Goal: Transaction & Acquisition: Purchase product/service

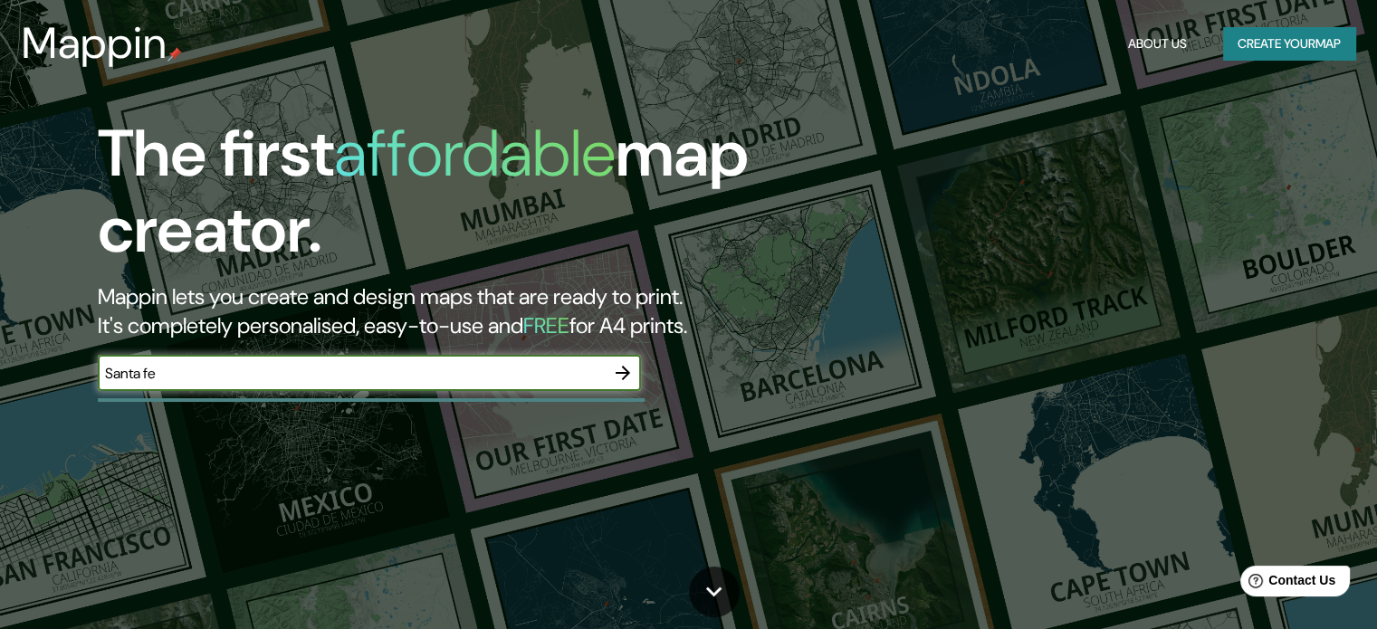
type input "Santa fe"
click at [626, 370] on icon "button" at bounding box center [622, 373] width 14 height 14
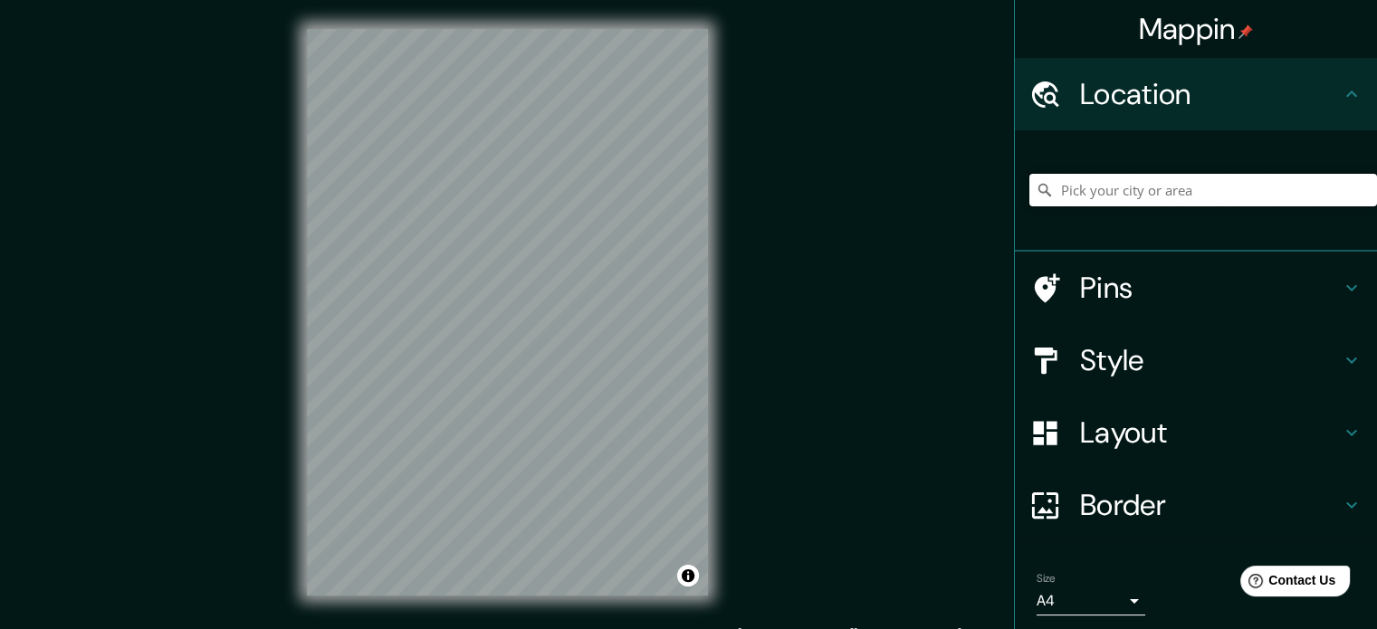
click at [1115, 191] on input "Pick your city or area" at bounding box center [1203, 190] width 348 height 33
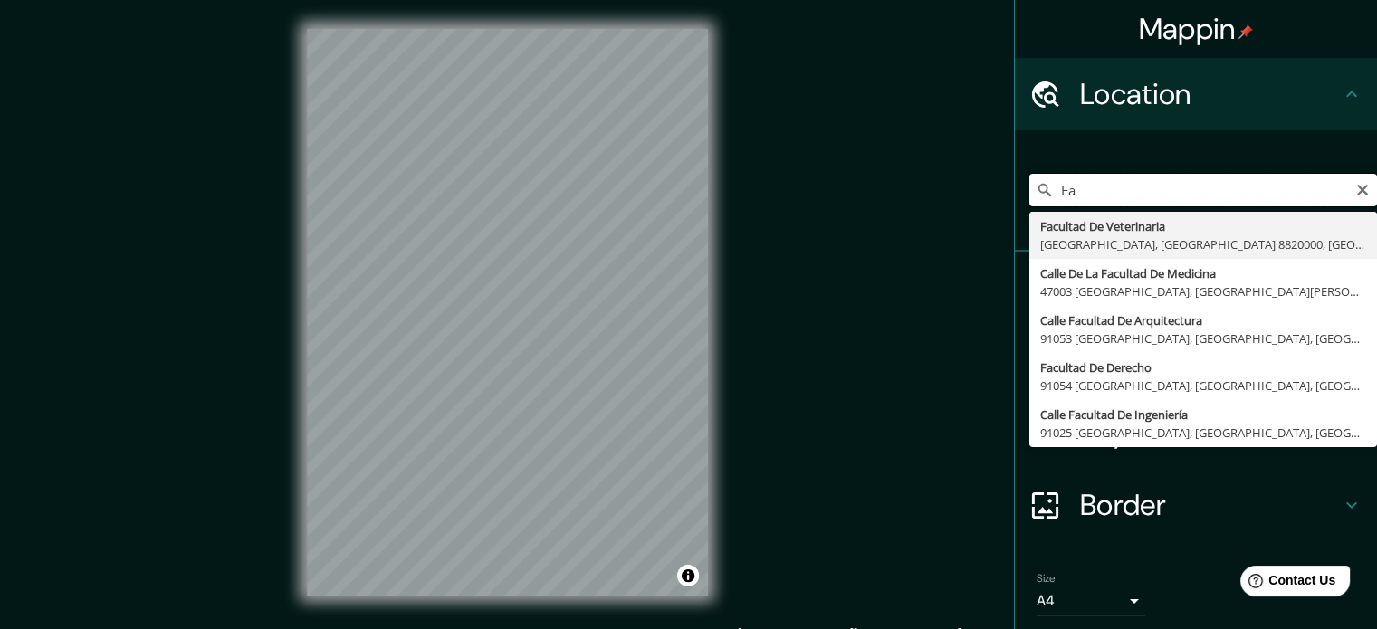
type input "F"
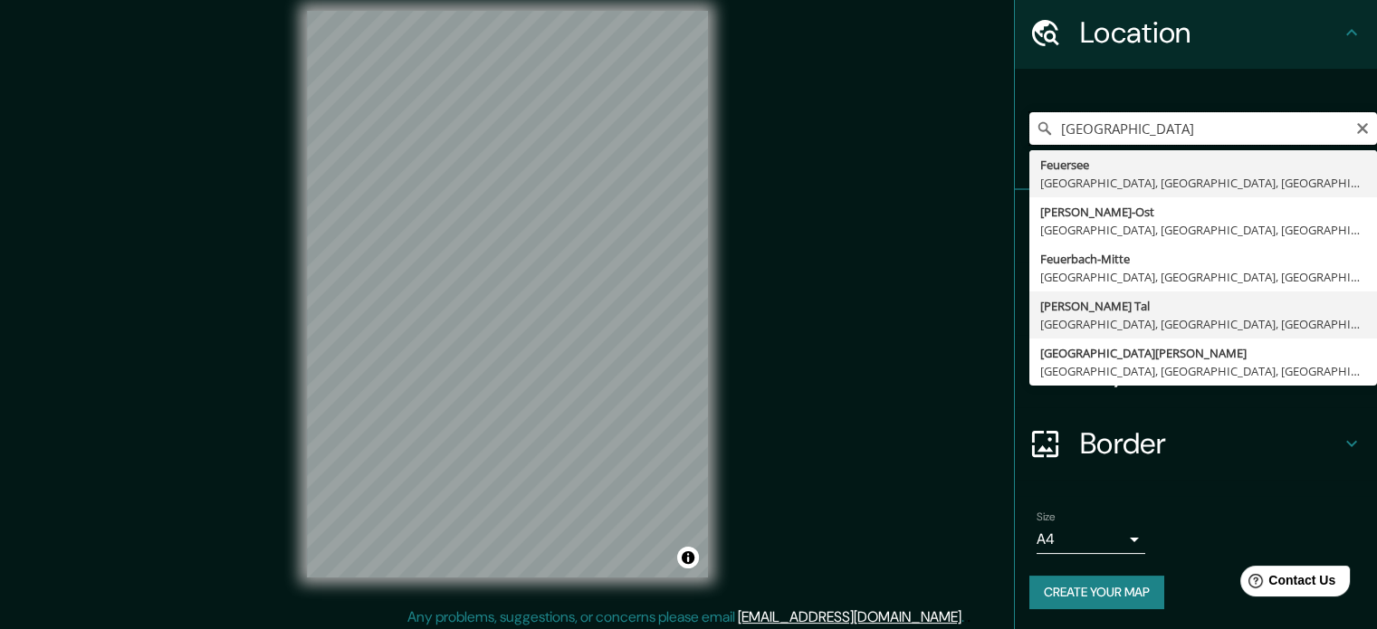
scroll to position [24, 0]
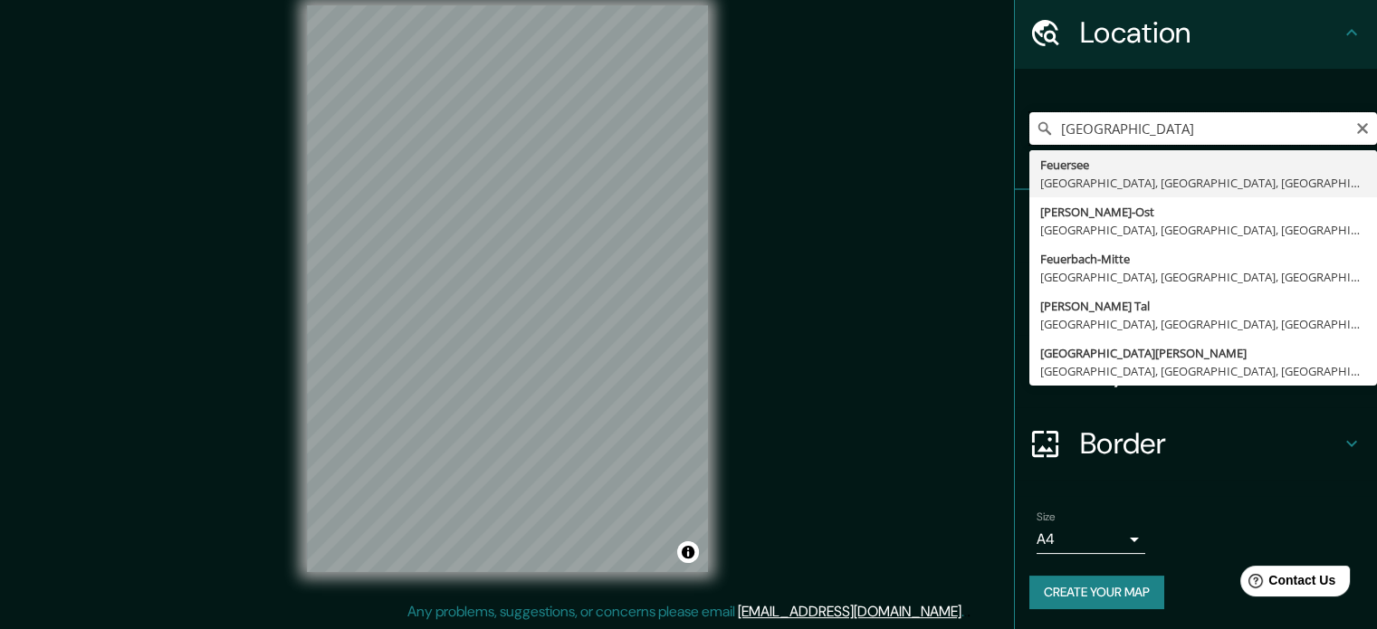
type input "[GEOGRAPHIC_DATA]"
click at [1350, 101] on div "[GEOGRAPHIC_DATA], [GEOGRAPHIC_DATA], [GEOGRAPHIC_DATA] [PERSON_NAME][GEOGRAPHI…" at bounding box center [1203, 128] width 348 height 90
click at [1305, 122] on input "[GEOGRAPHIC_DATA]" at bounding box center [1203, 128] width 348 height 33
click at [1336, 120] on input "[GEOGRAPHIC_DATA]" at bounding box center [1203, 128] width 348 height 33
click at [1357, 123] on icon "Clear" at bounding box center [1362, 128] width 11 height 11
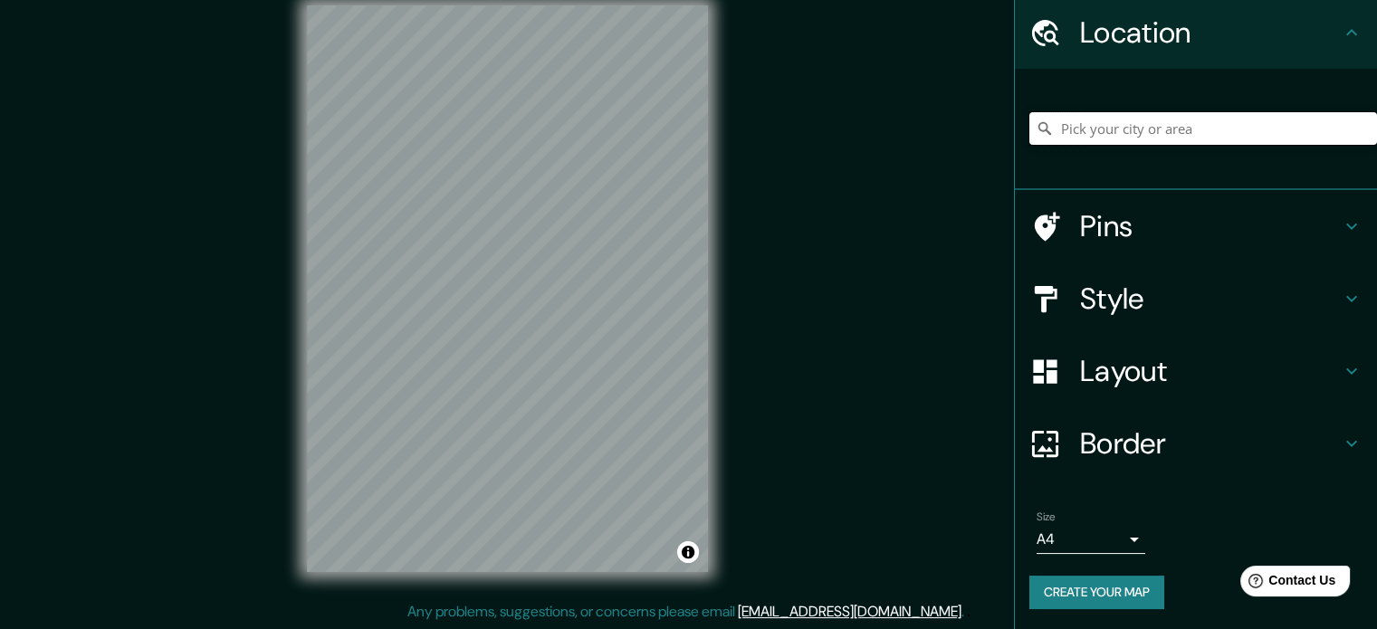
click at [1145, 122] on input "Pick your city or area" at bounding box center [1203, 128] width 348 height 33
click at [1202, 122] on input "Pick your city or area" at bounding box center [1203, 128] width 348 height 33
type input "[GEOGRAPHIC_DATA], [GEOGRAPHIC_DATA], [GEOGRAPHIC_DATA]"
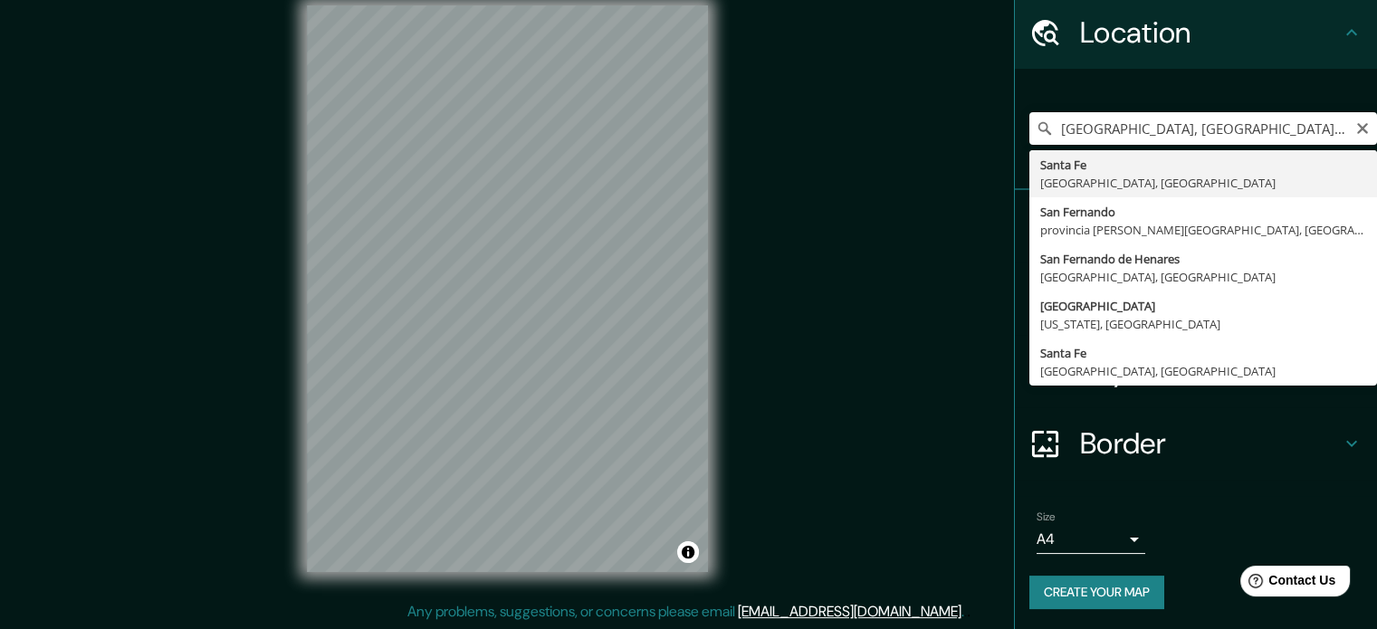
click at [1355, 125] on icon "Clear" at bounding box center [1362, 128] width 14 height 14
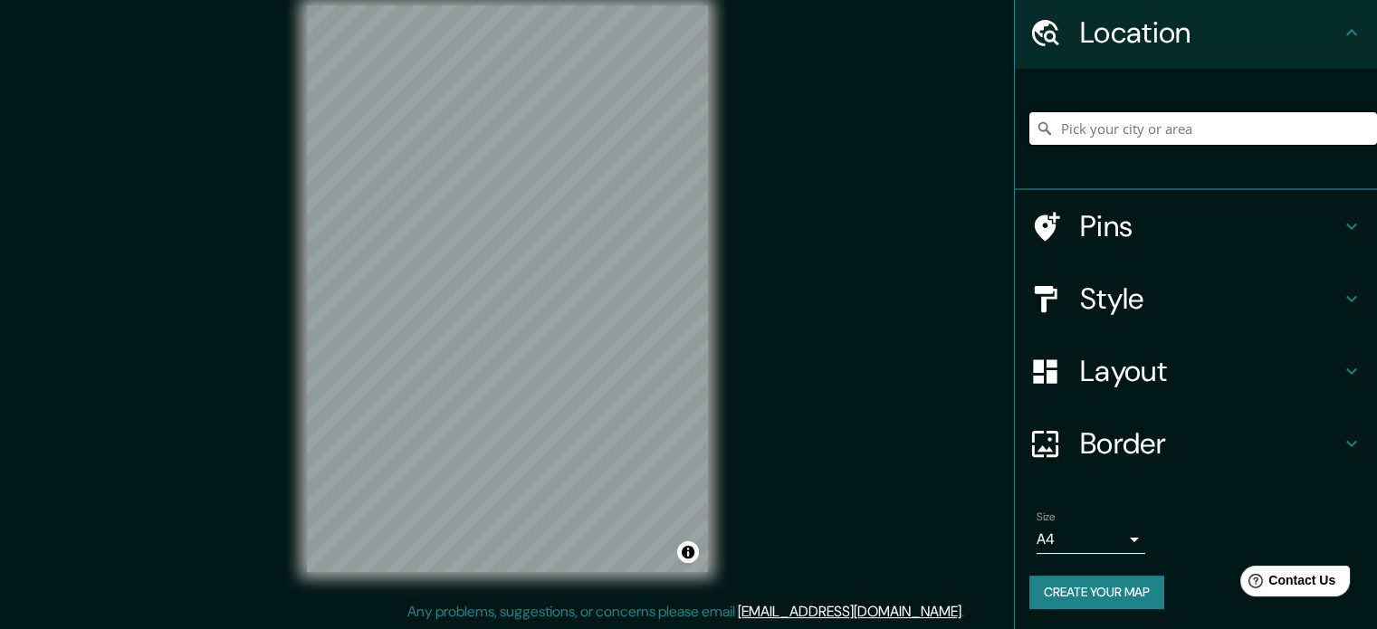
paste input "[URL][DOMAIN_NAME]"
click at [1338, 124] on input "[URL][DOMAIN_NAME]" at bounding box center [1203, 128] width 348 height 33
click at [1338, 126] on input "[URL][DOMAIN_NAME]" at bounding box center [1203, 128] width 348 height 33
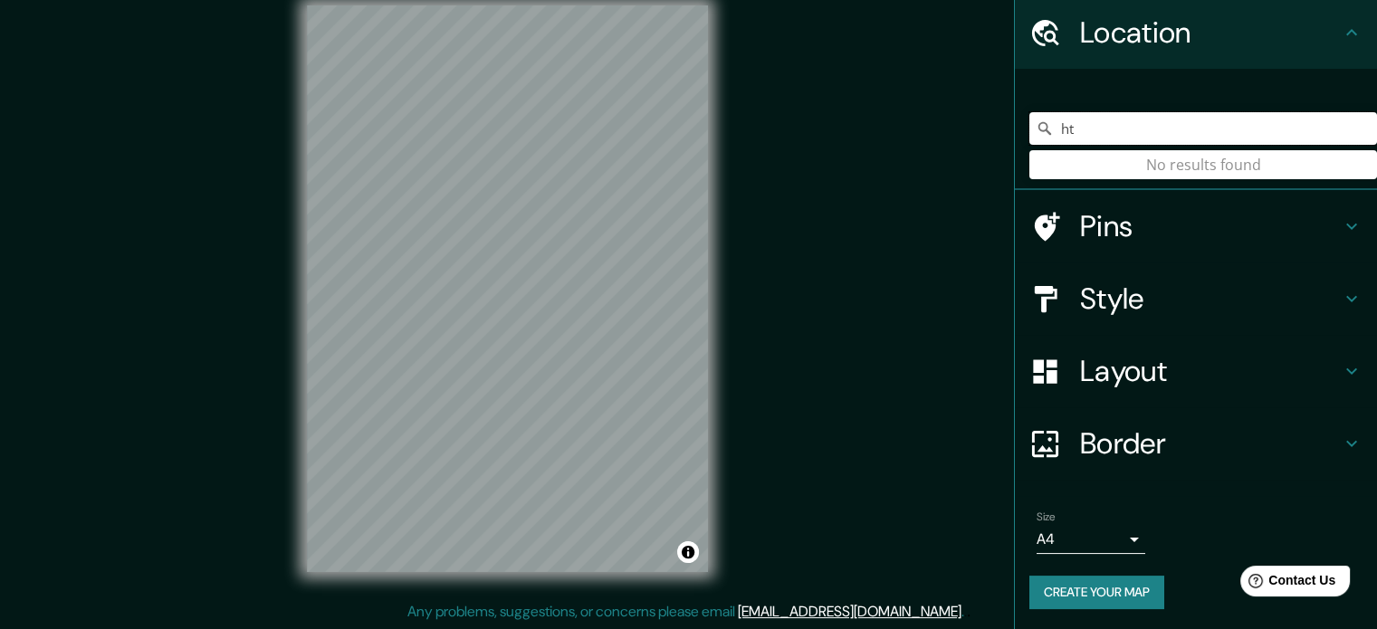
type input "h"
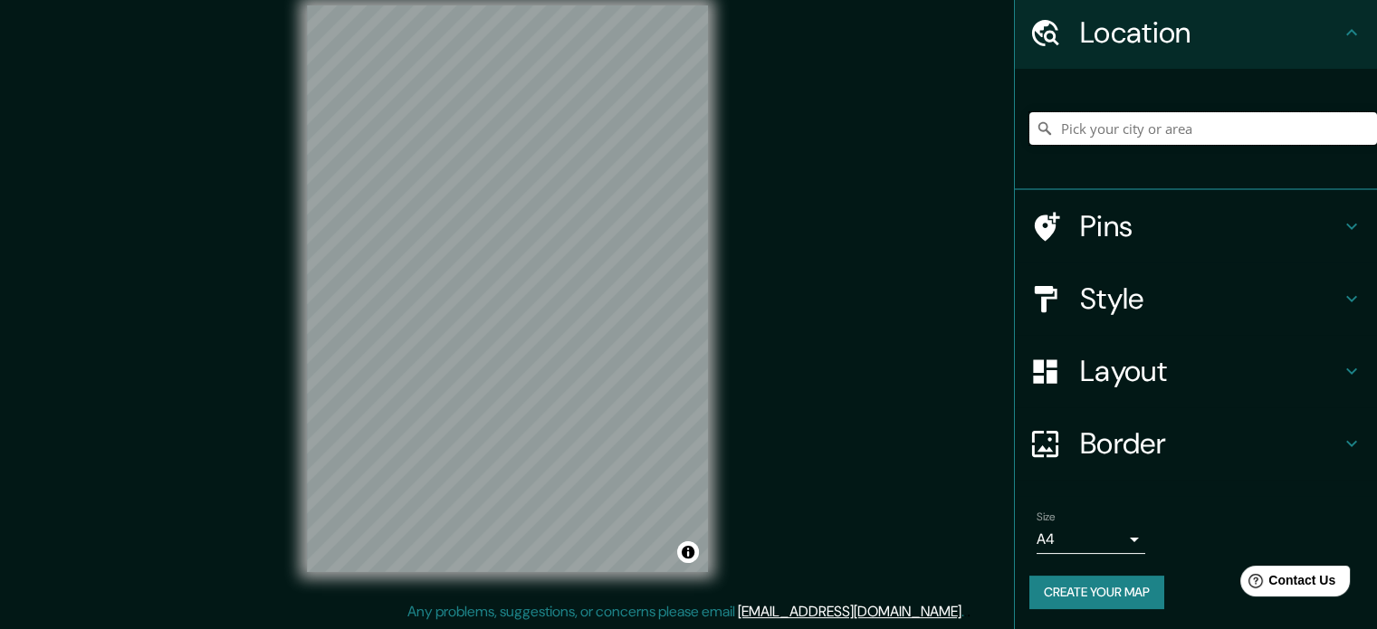
paste input "[GEOGRAPHIC_DATA]"
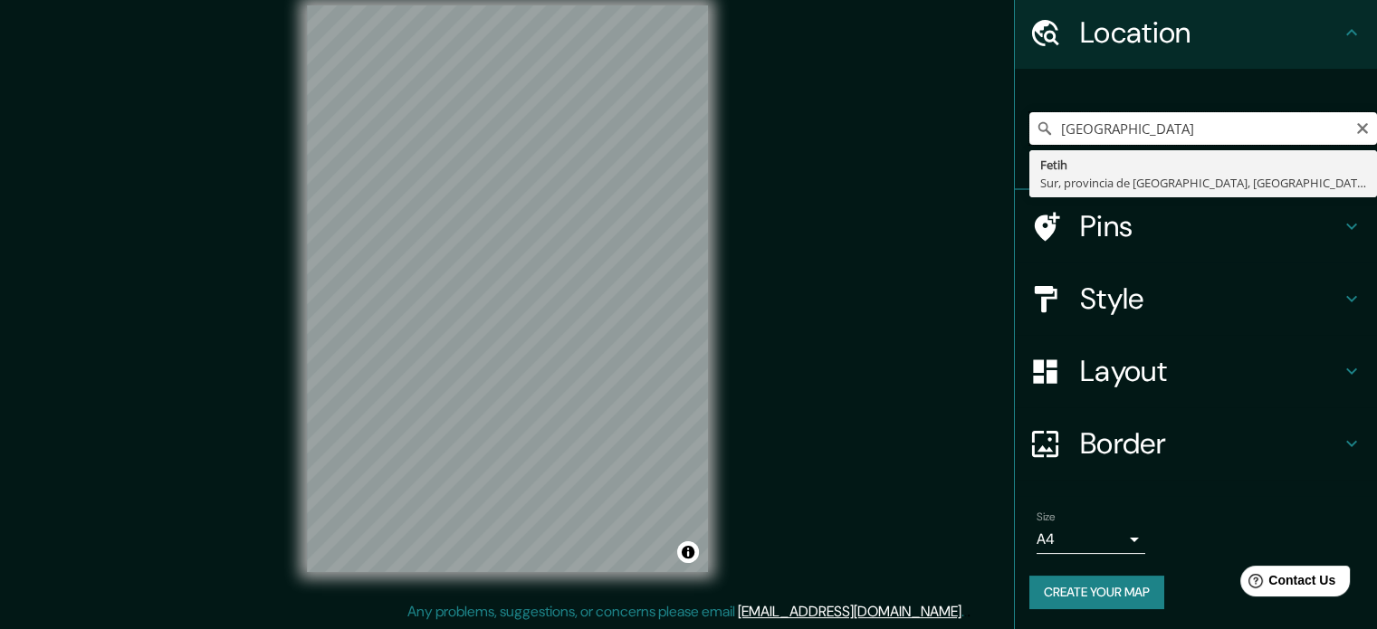
type input "Fetih, [GEOGRAPHIC_DATA], provincia de [GEOGRAPHIC_DATA], [GEOGRAPHIC_DATA]"
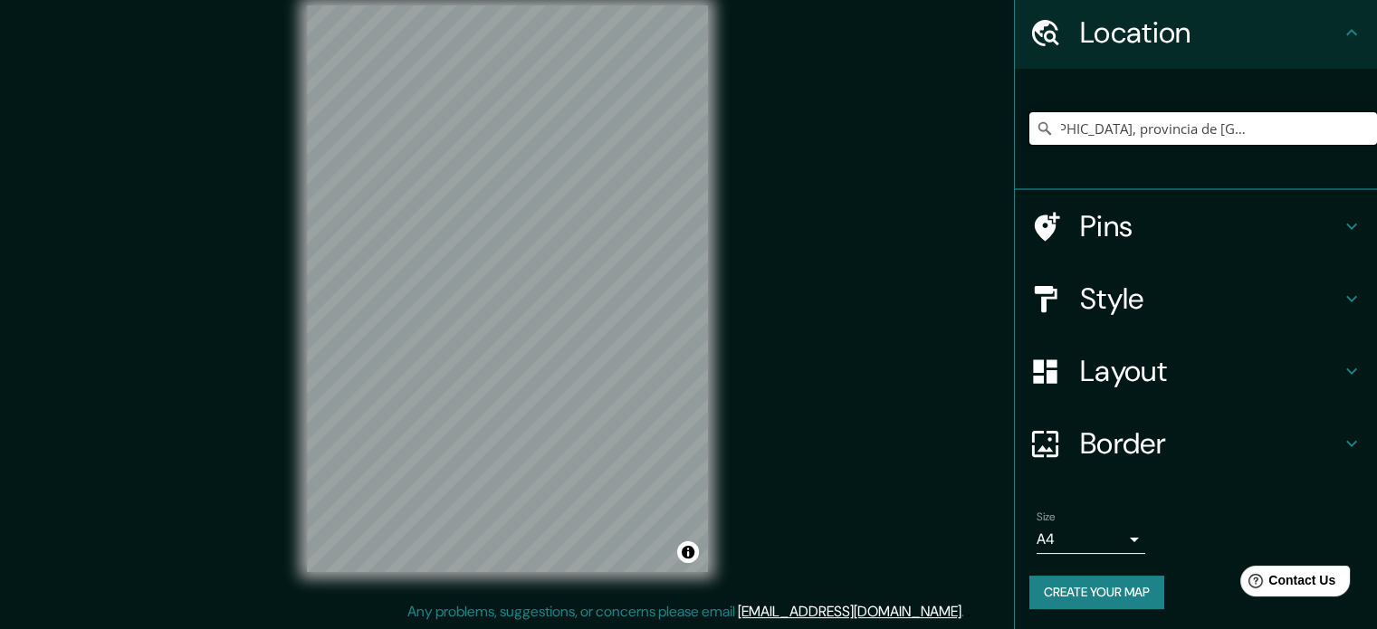
scroll to position [0, 0]
drag, startPoint x: 1330, startPoint y: 133, endPoint x: 905, endPoint y: 167, distance: 426.7
click at [907, 168] on div "Mappin Location [GEOGRAPHIC_DATA], [GEOGRAPHIC_DATA], provincia de [GEOGRAPHIC_…" at bounding box center [688, 302] width 1377 height 653
paste input "[GEOGRAPHIC_DATA]"
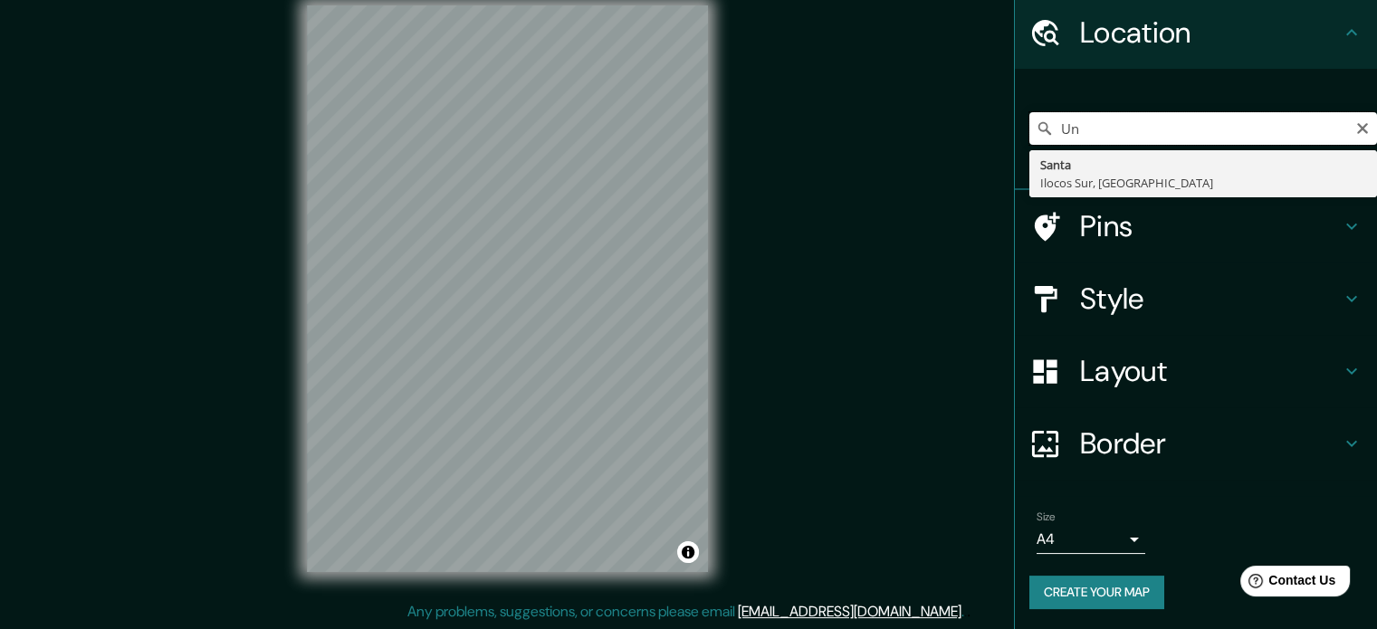
type input "U"
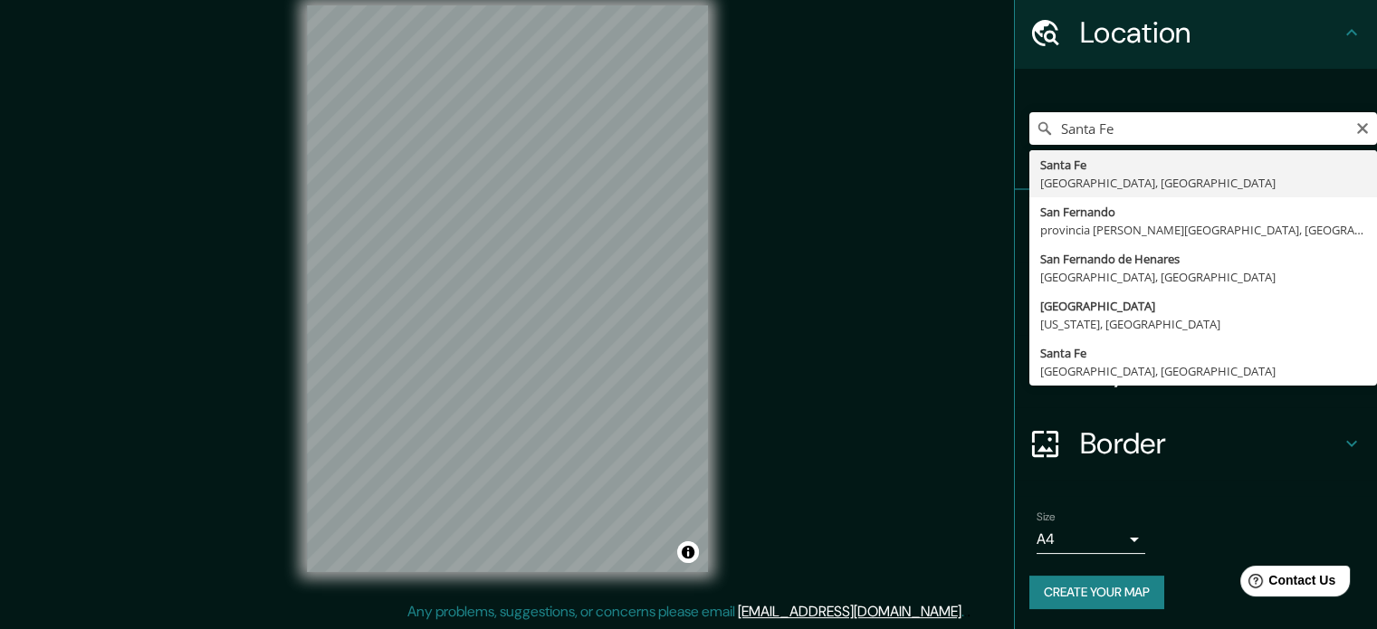
type input "[GEOGRAPHIC_DATA], [GEOGRAPHIC_DATA], [GEOGRAPHIC_DATA]"
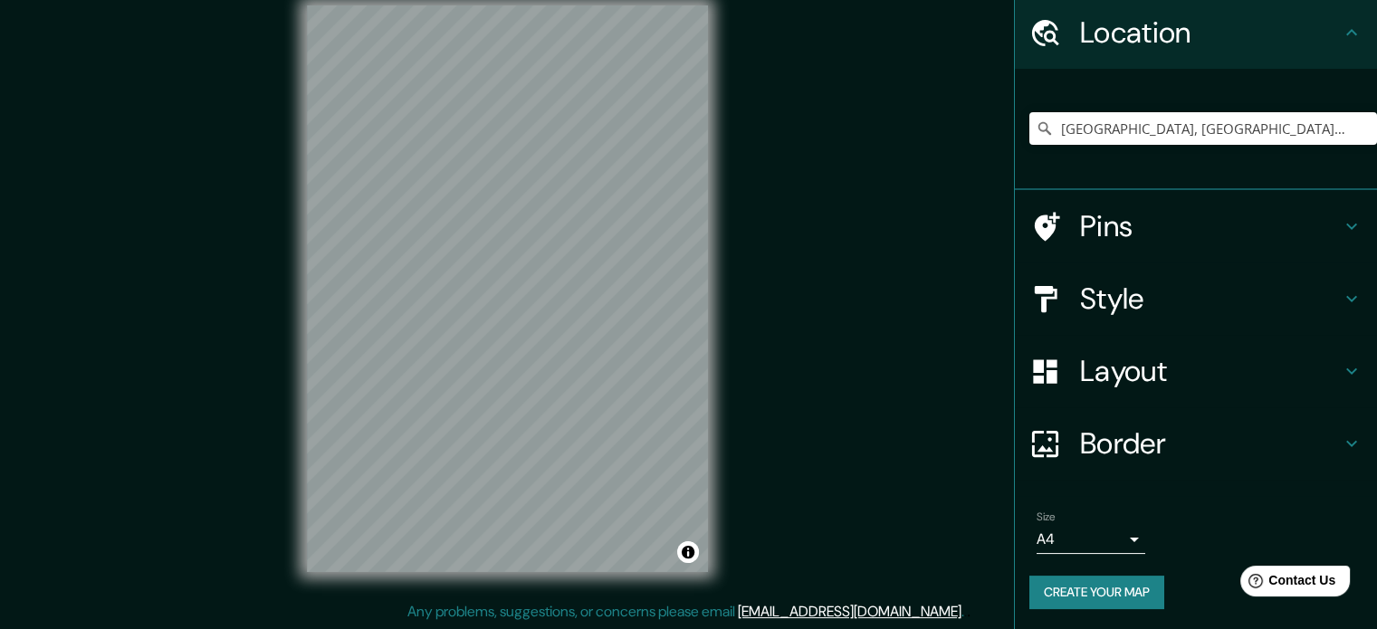
click at [1344, 301] on icon at bounding box center [1351, 299] width 22 height 22
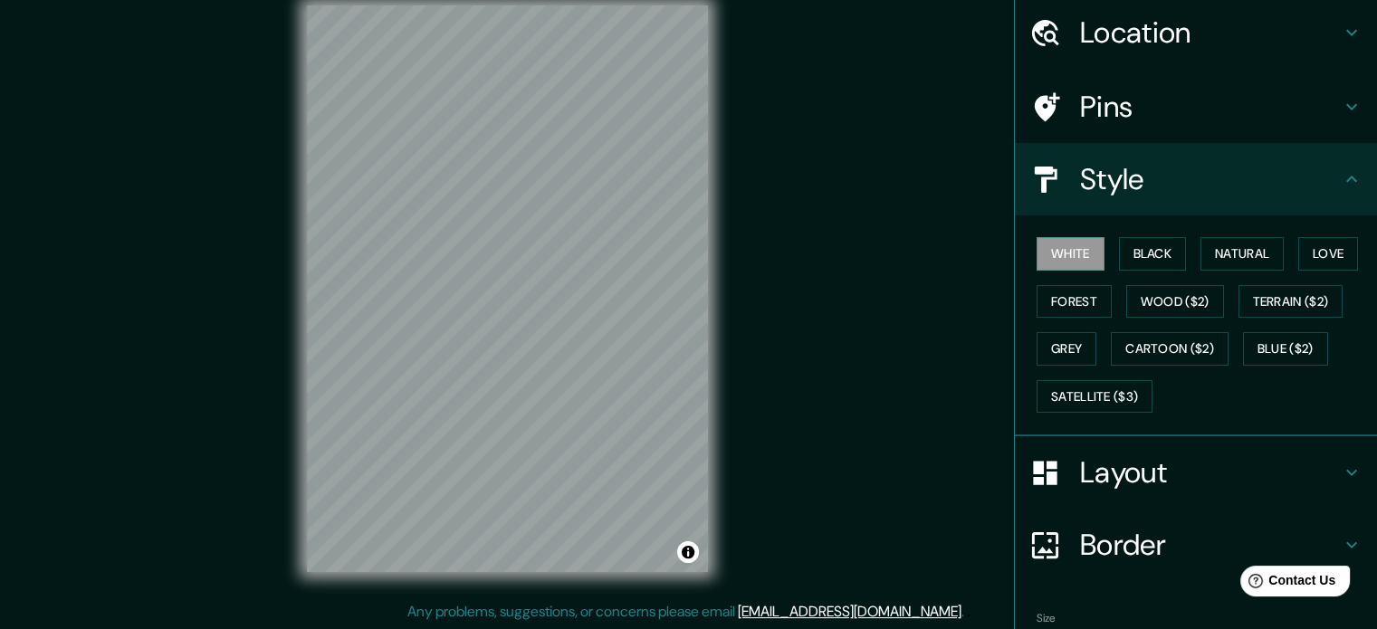
click at [1346, 176] on icon at bounding box center [1351, 179] width 11 height 6
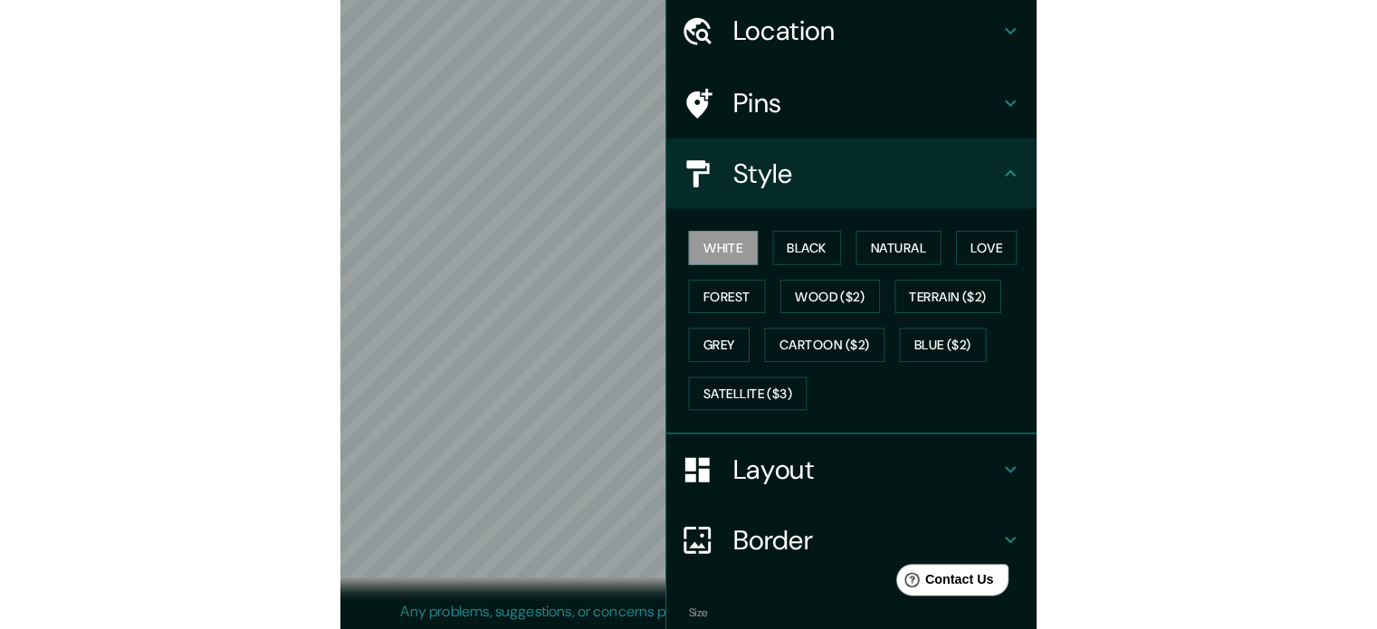
scroll to position [61, 0]
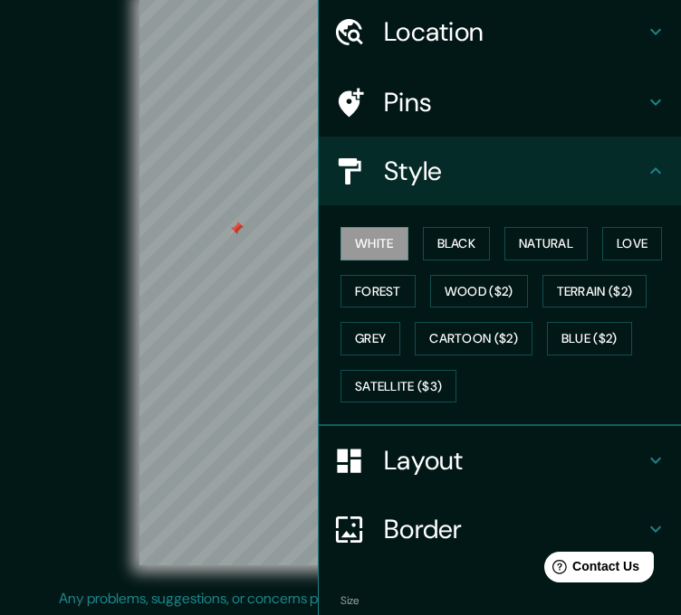
click at [487, 198] on div "Style" at bounding box center [500, 171] width 362 height 69
click at [117, 460] on div "© Mapbox © OpenStreetMap Improve this map" at bounding box center [340, 282] width 613 height 554
click at [478, 120] on div "Pins" at bounding box center [500, 102] width 362 height 69
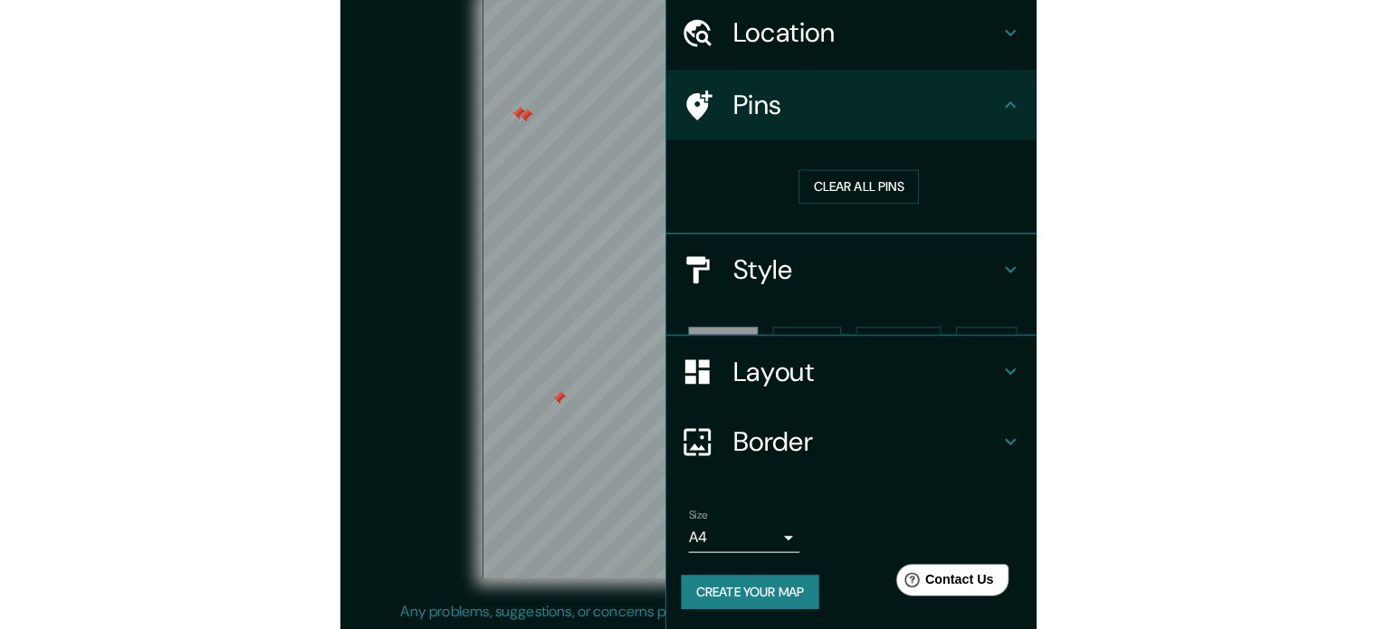
scroll to position [30, 0]
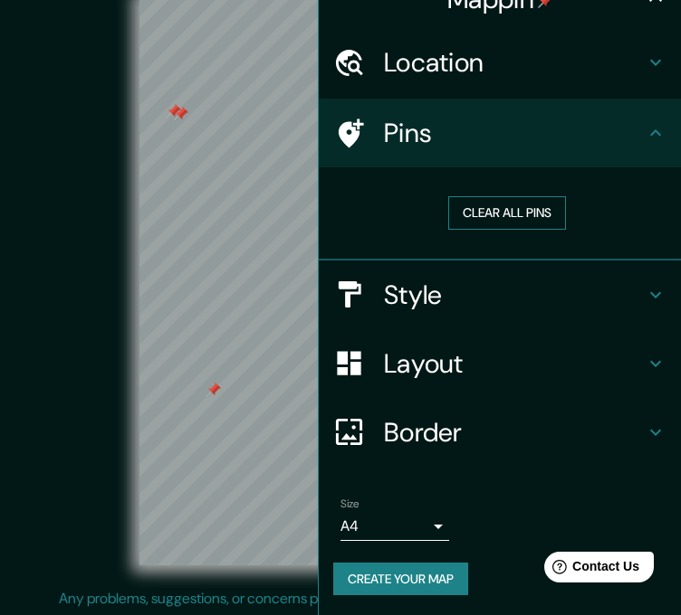
click at [476, 208] on button "Clear all pins" at bounding box center [507, 212] width 118 height 33
click at [18, 365] on div "© Mapbox © OpenStreetMap Improve this map" at bounding box center [340, 282] width 671 height 612
click at [481, 216] on button "Clear all pins" at bounding box center [507, 212] width 118 height 33
click at [129, 401] on div "© Mapbox © OpenStreetMap Improve this map" at bounding box center [340, 282] width 613 height 554
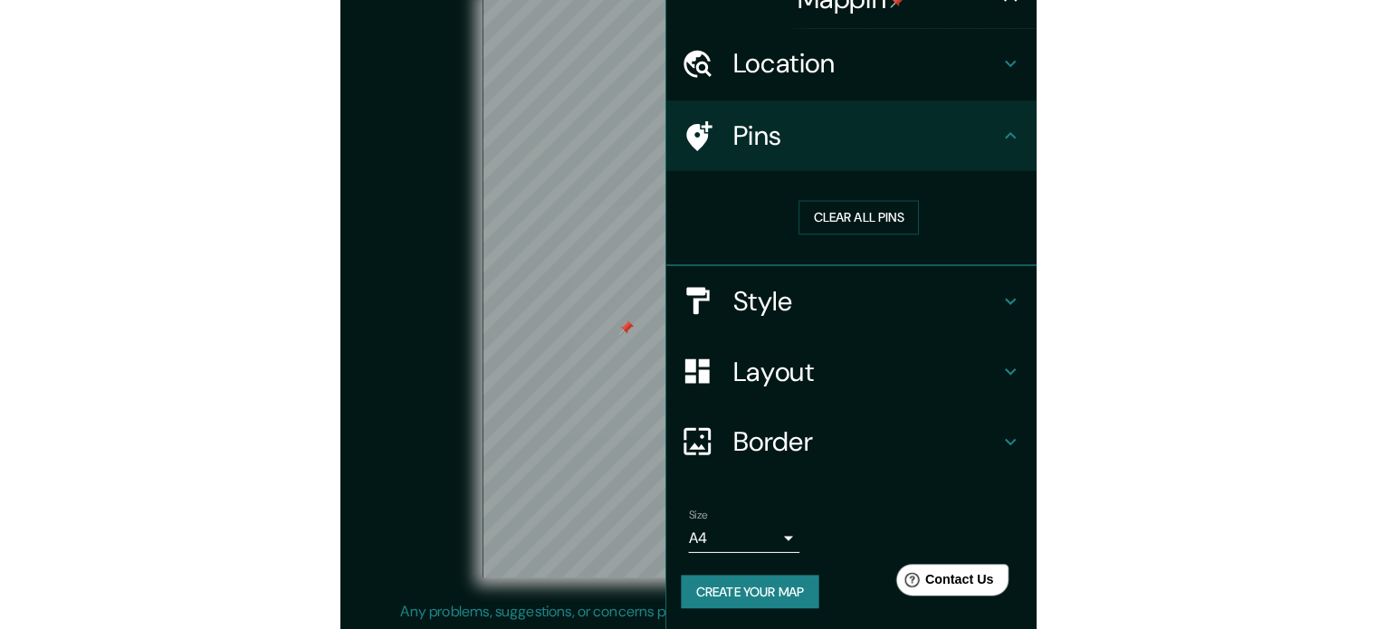
scroll to position [27, 0]
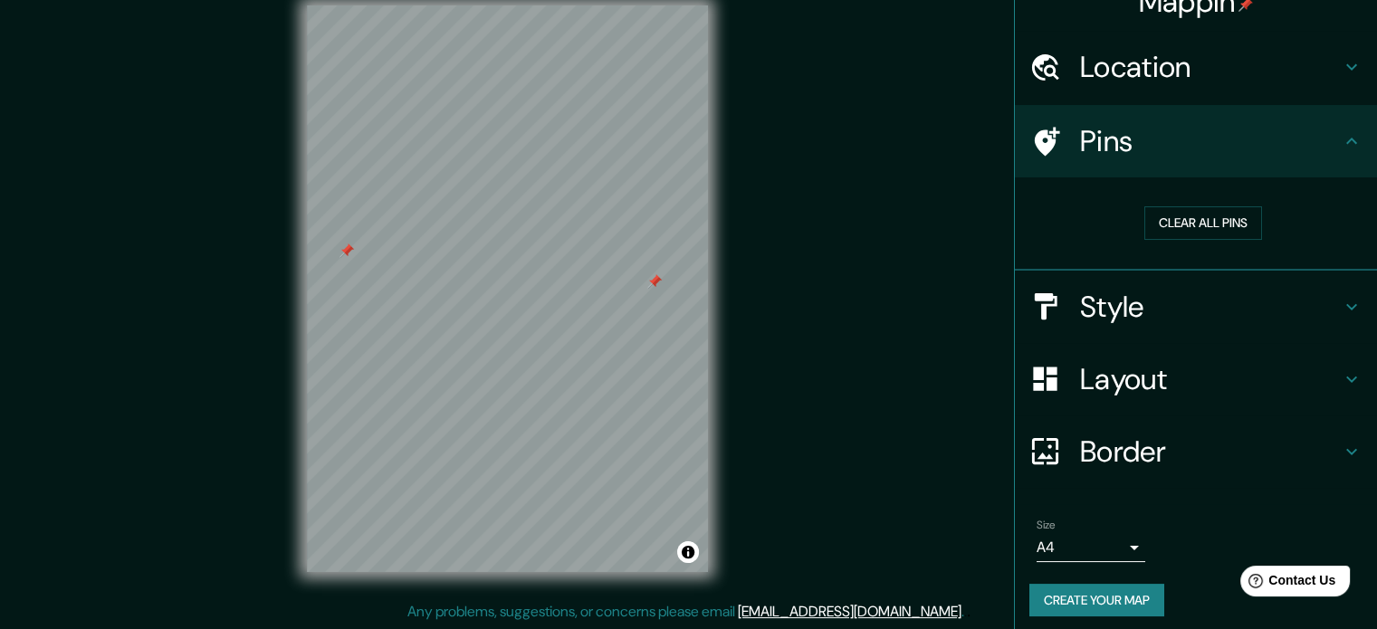
click at [1129, 384] on h4 "Layout" at bounding box center [1210, 379] width 261 height 36
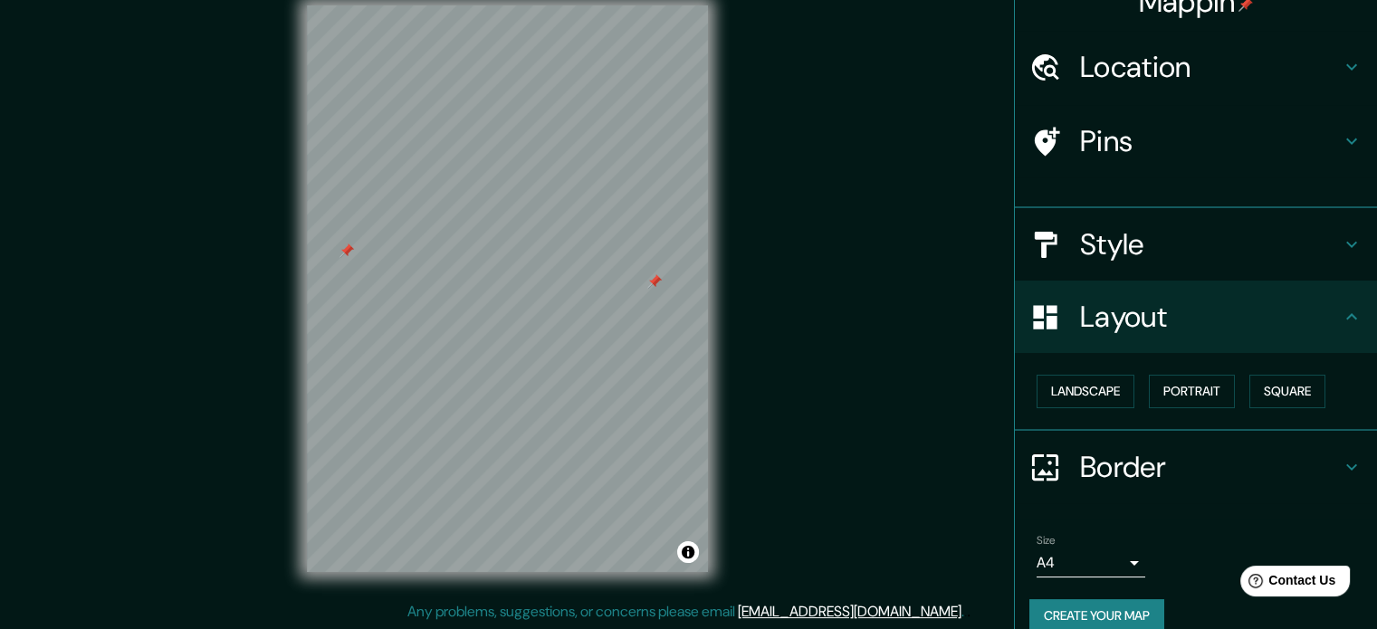
scroll to position [20, 0]
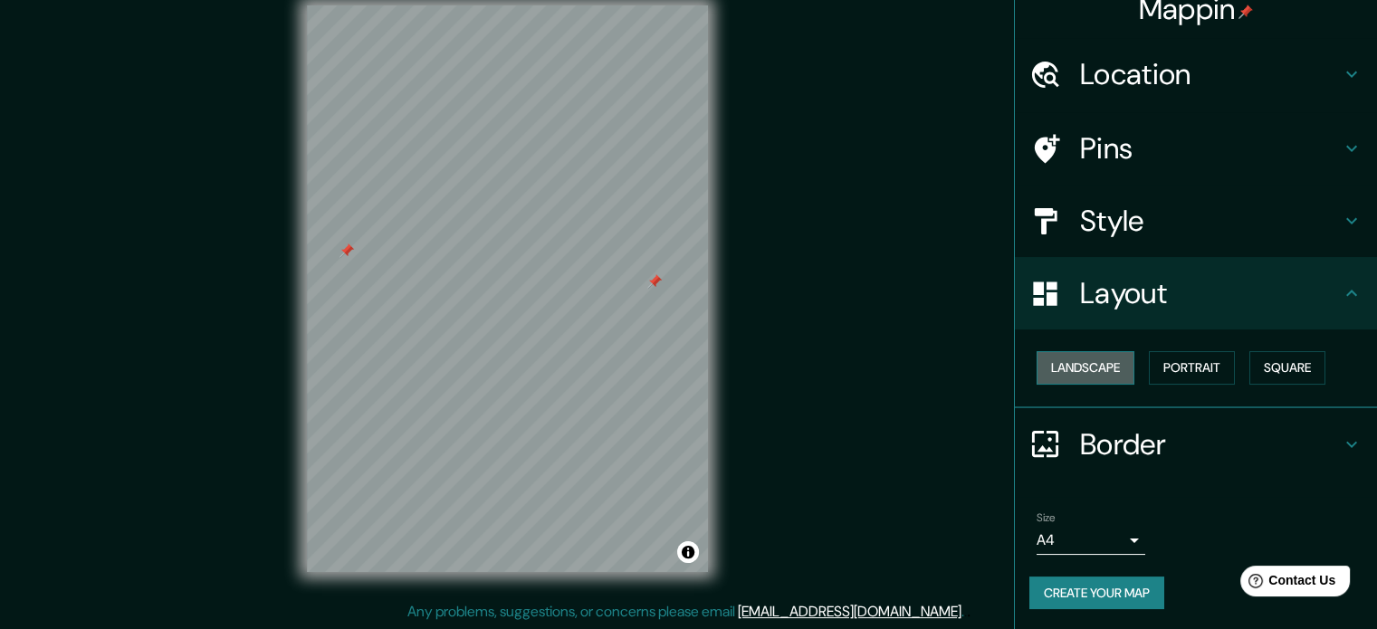
click at [1073, 356] on button "Landscape" at bounding box center [1085, 367] width 98 height 33
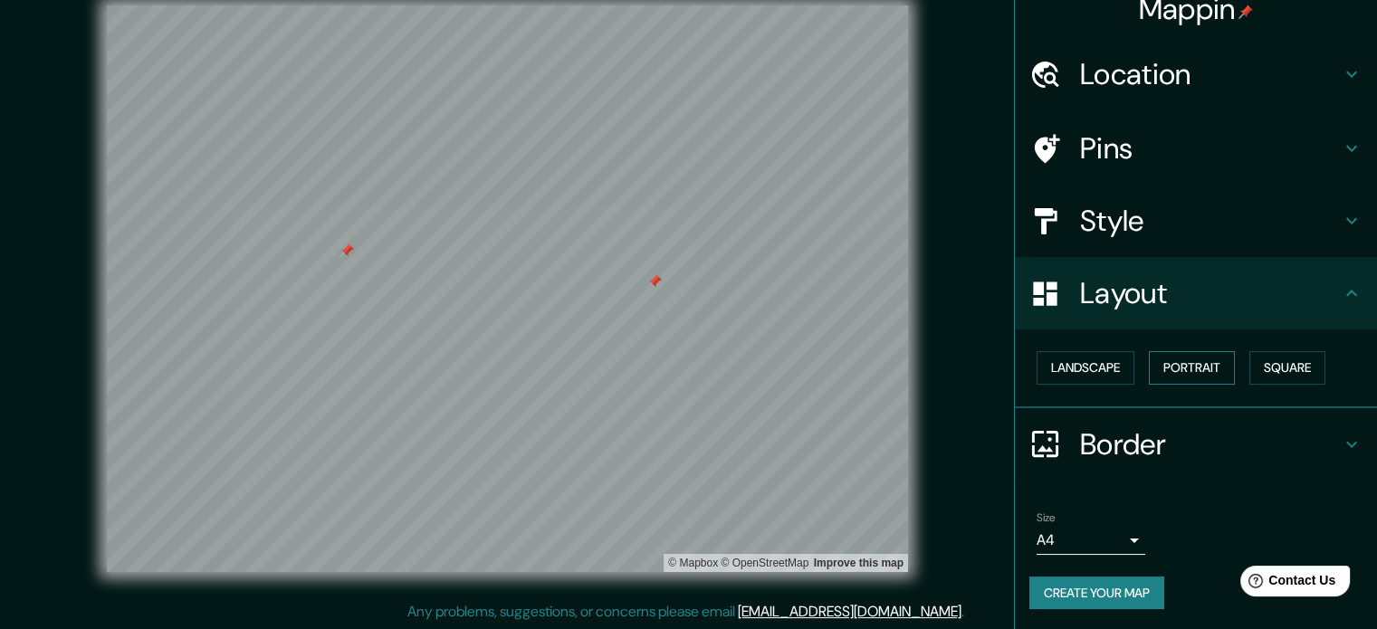
click at [1167, 376] on button "Portrait" at bounding box center [1191, 367] width 86 height 33
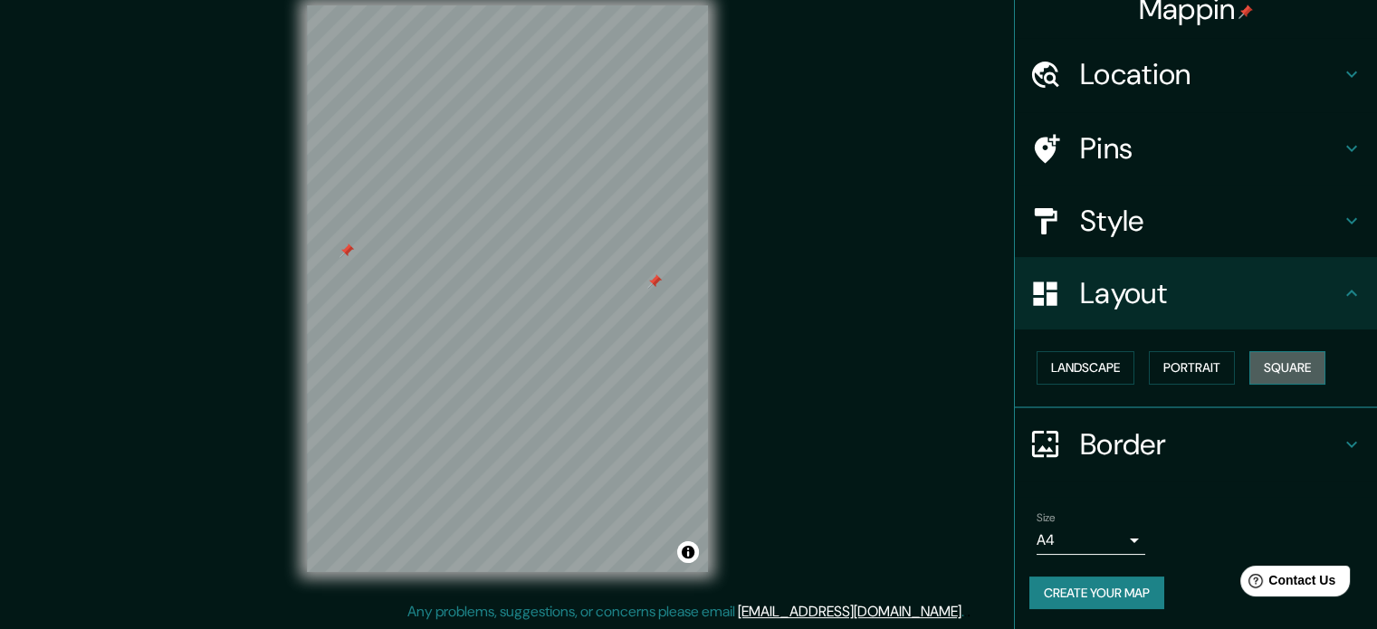
click at [1290, 379] on button "Square" at bounding box center [1287, 367] width 76 height 33
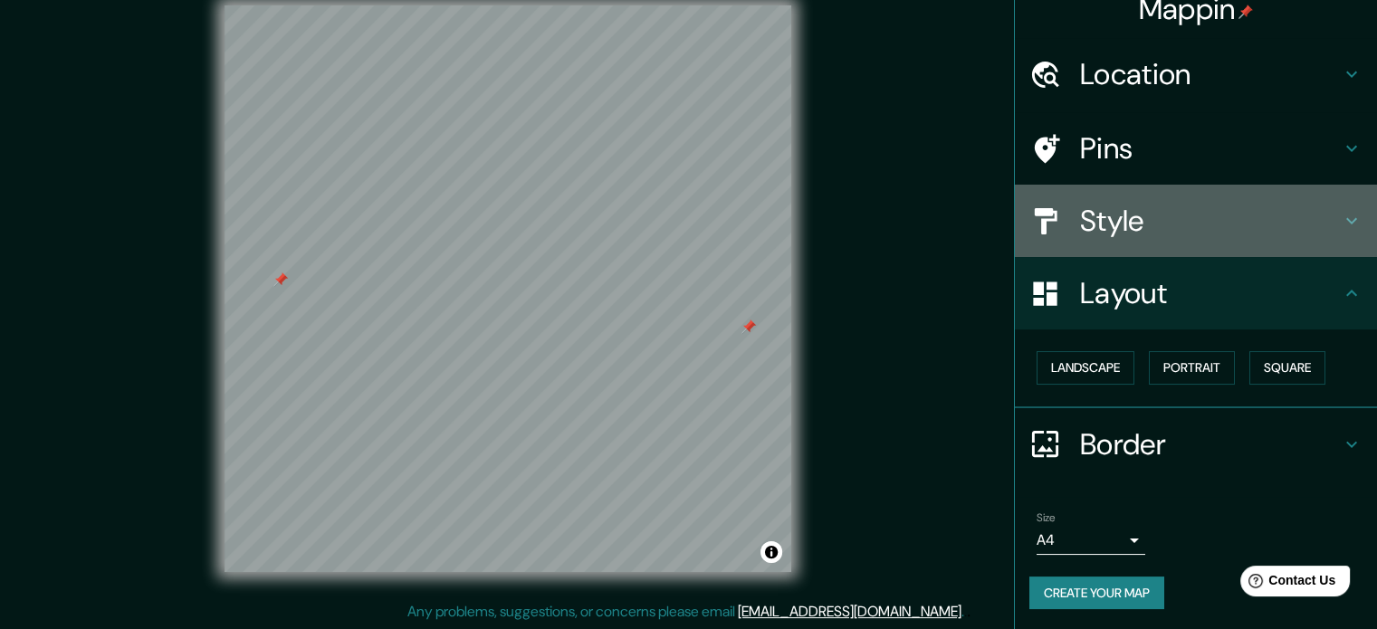
click at [1100, 229] on h4 "Style" at bounding box center [1210, 221] width 261 height 36
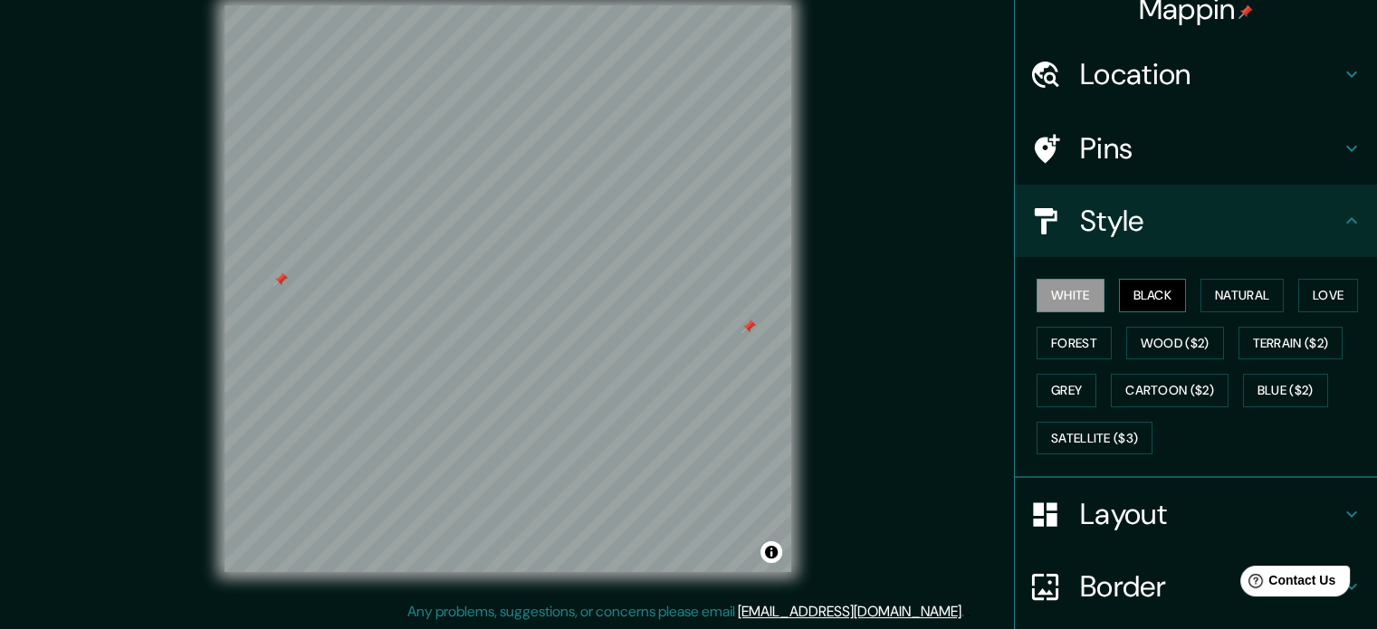
click at [1140, 292] on button "Black" at bounding box center [1153, 295] width 68 height 33
click at [1215, 289] on button "Natural" at bounding box center [1241, 295] width 83 height 33
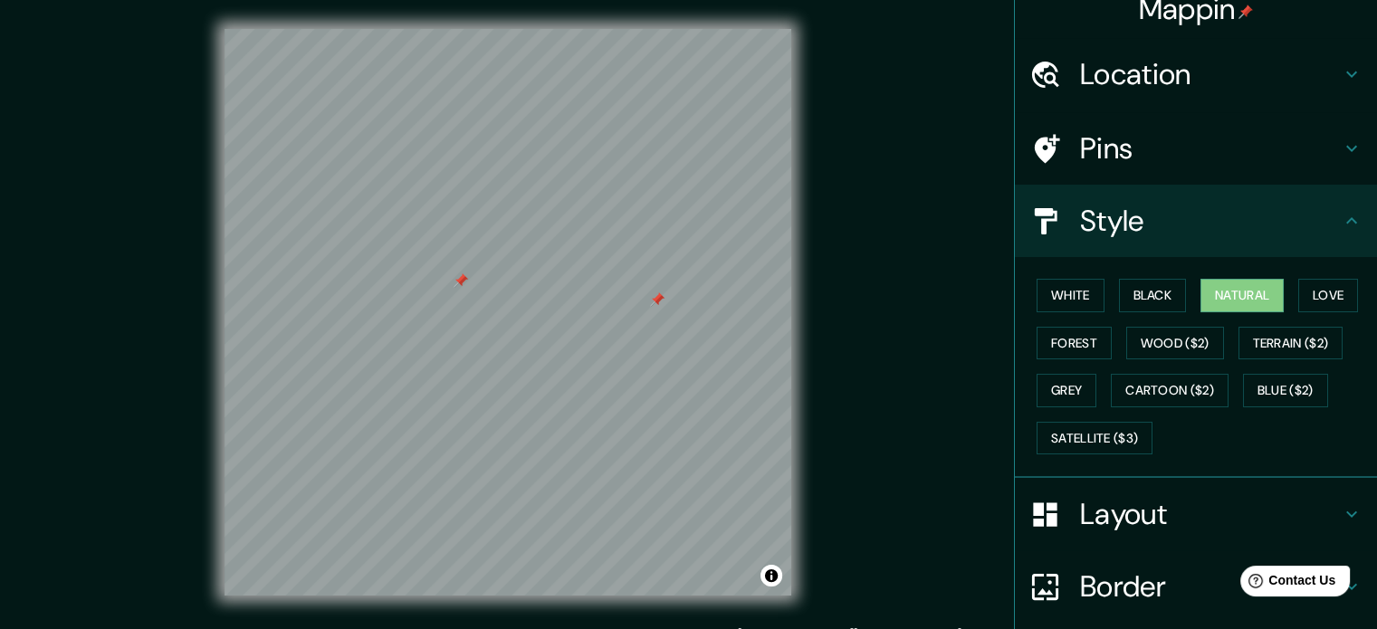
scroll to position [0, 0]
click at [1310, 303] on button "Love" at bounding box center [1328, 295] width 60 height 33
click at [1062, 347] on button "Forest" at bounding box center [1073, 343] width 75 height 33
click at [1072, 378] on button "Grey" at bounding box center [1066, 390] width 60 height 33
click at [1068, 300] on button "White" at bounding box center [1070, 295] width 68 height 33
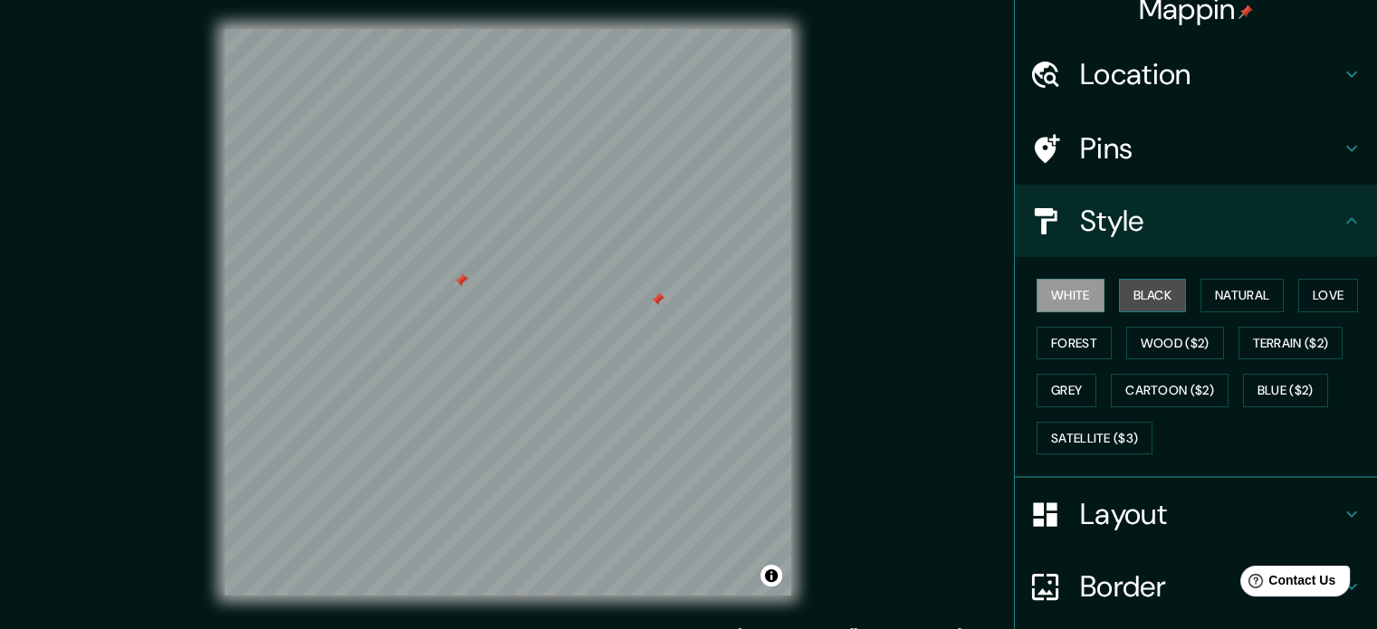
click at [1119, 290] on button "Black" at bounding box center [1153, 295] width 68 height 33
click at [1255, 300] on button "Natural" at bounding box center [1241, 295] width 83 height 33
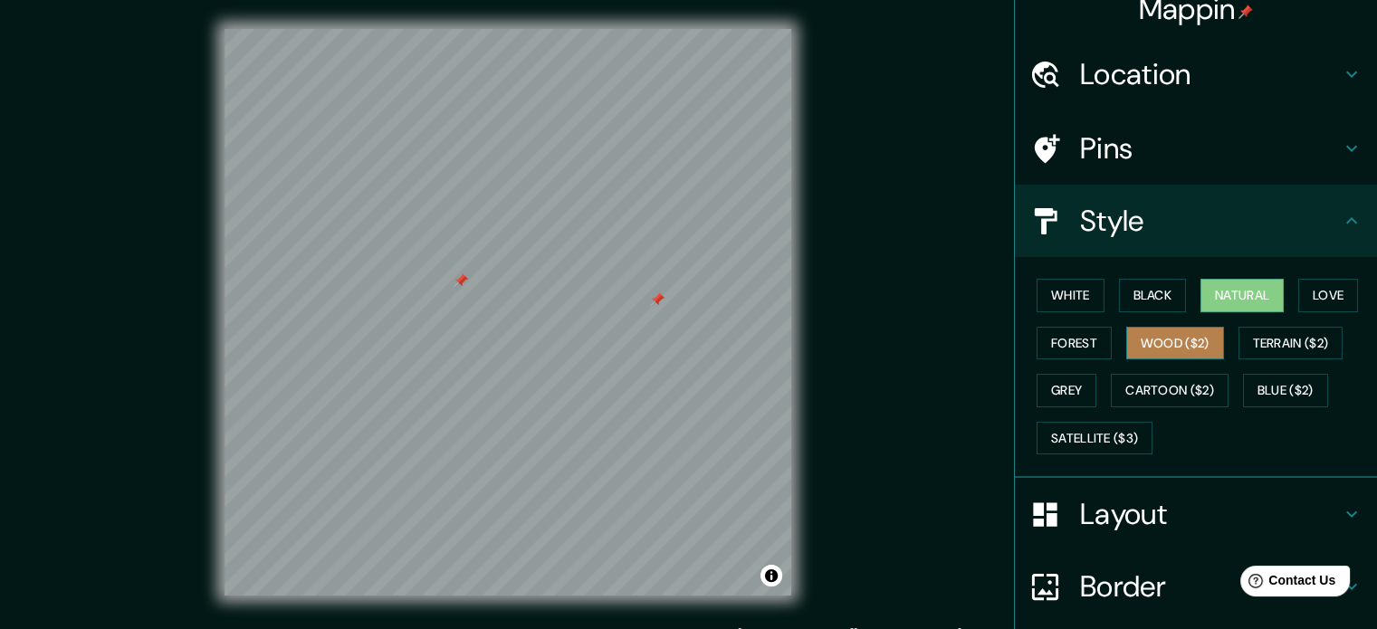
click at [1140, 350] on button "Wood ($2)" at bounding box center [1175, 343] width 98 height 33
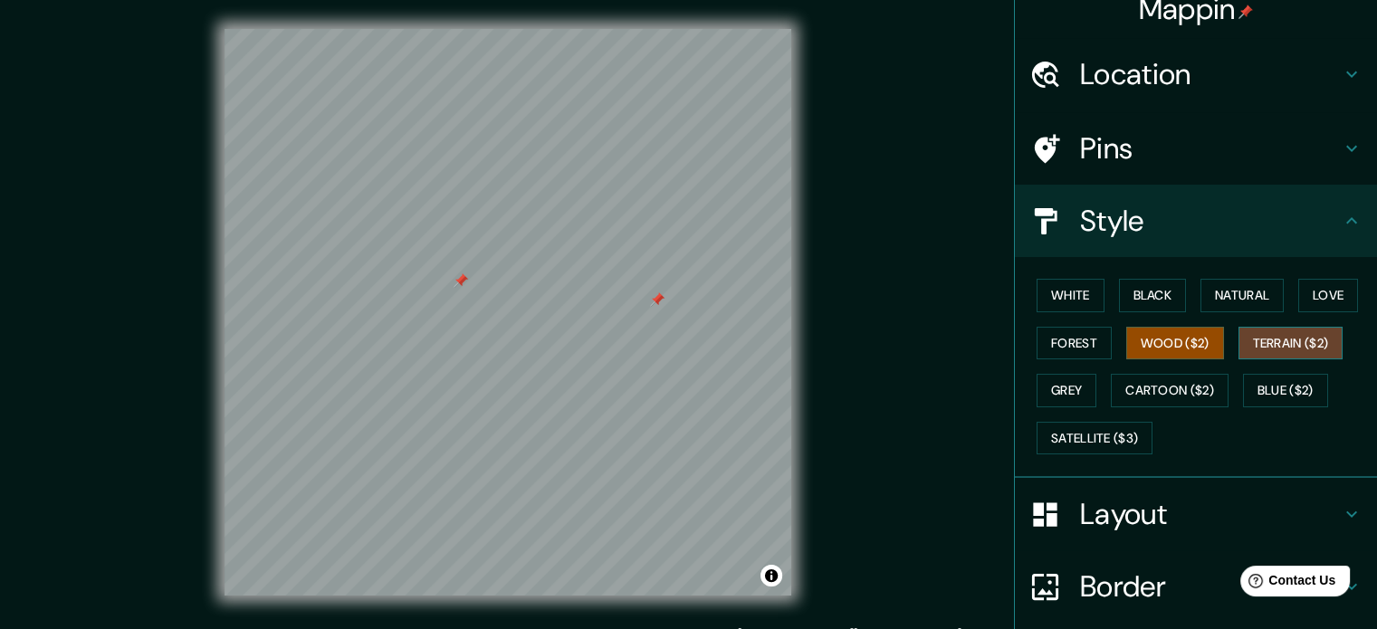
click at [1266, 341] on button "Terrain ($2)" at bounding box center [1290, 343] width 105 height 33
click at [1043, 387] on button "Grey" at bounding box center [1066, 390] width 60 height 33
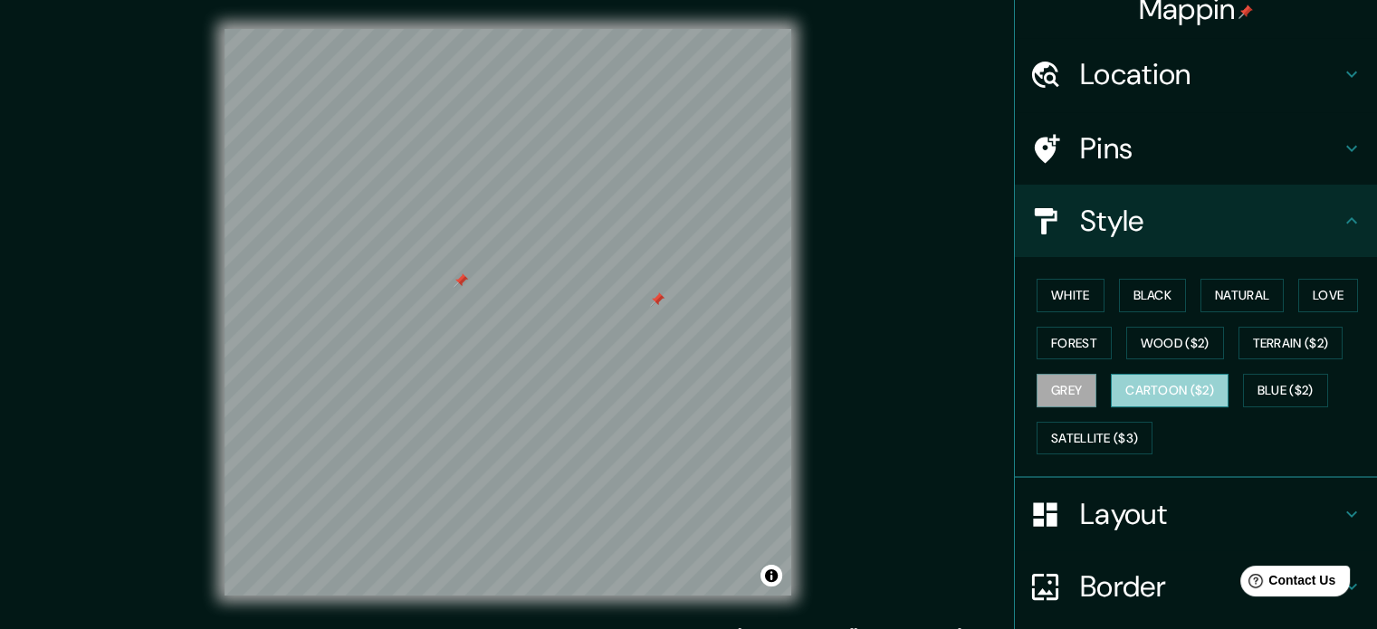
click at [1168, 375] on button "Cartoon ($2)" at bounding box center [1169, 390] width 118 height 33
click at [1284, 379] on button "Blue ($2)" at bounding box center [1285, 390] width 85 height 33
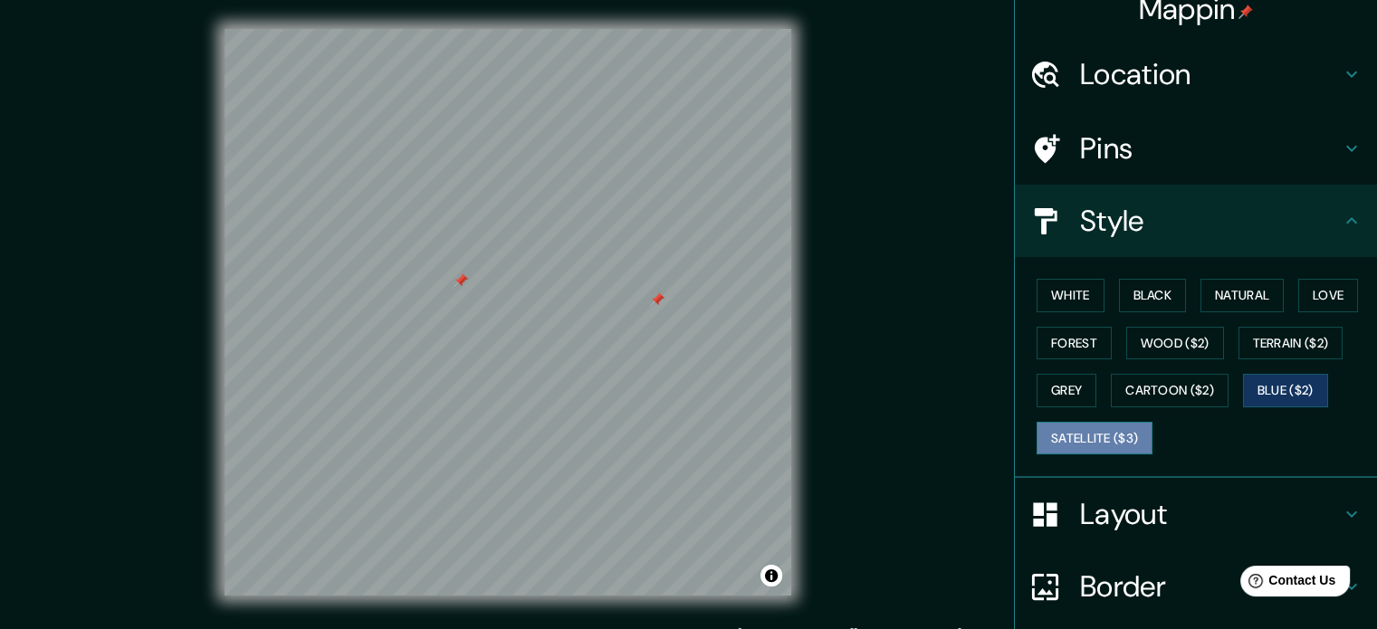
click at [1093, 434] on button "Satellite ($3)" at bounding box center [1094, 438] width 116 height 33
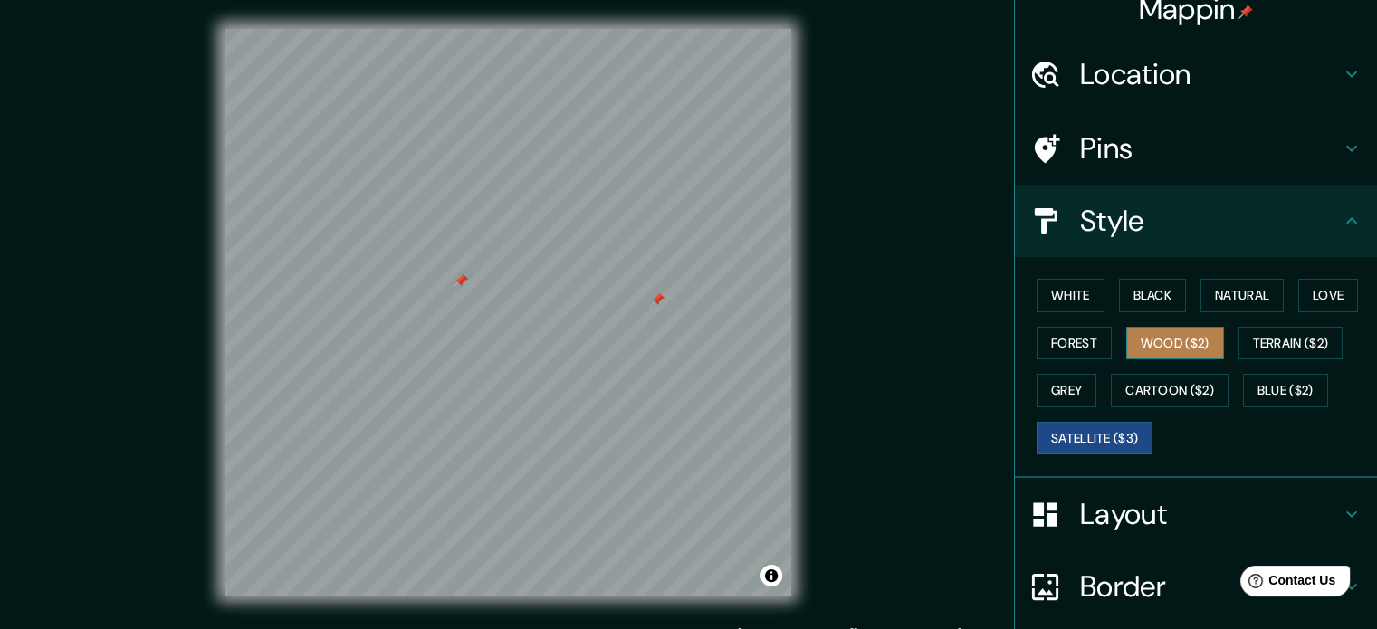
click at [1158, 346] on button "Wood ($2)" at bounding box center [1175, 343] width 98 height 33
click at [1109, 354] on div "White Black Natural Love Forest Wood ($2) Terrain ($2) Grey Cartoon ($2) Blue (…" at bounding box center [1203, 366] width 348 height 190
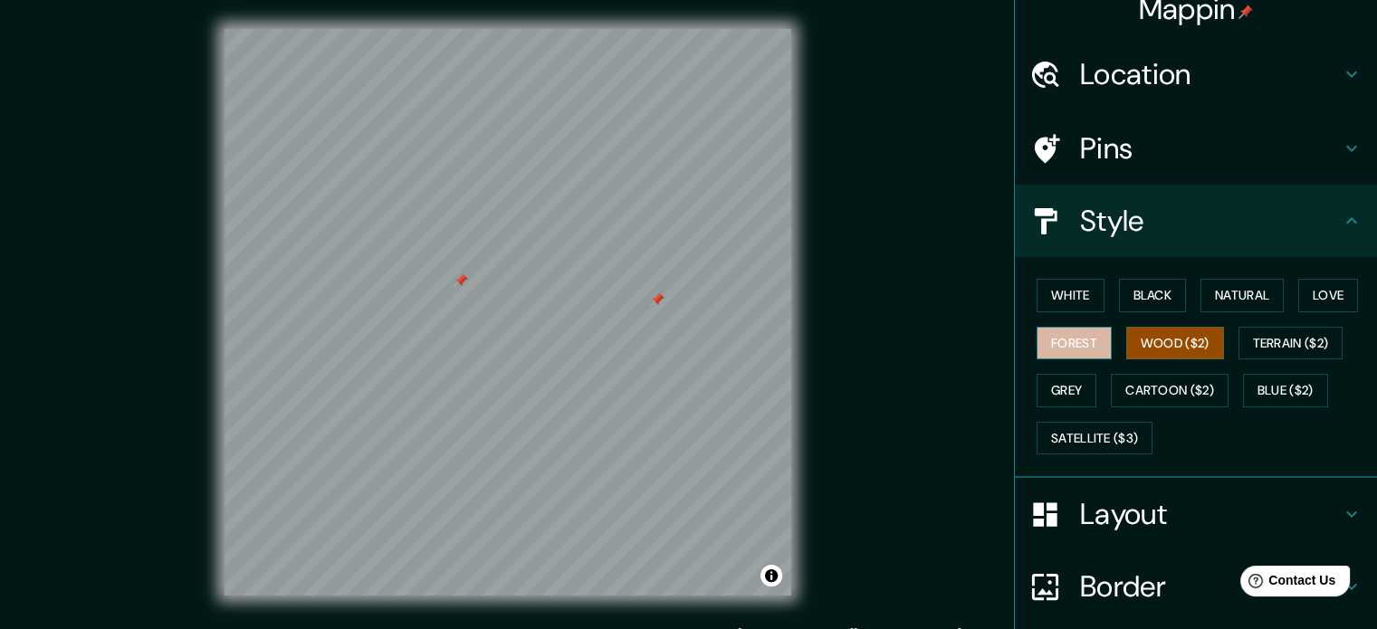
click at [1084, 343] on button "Forest" at bounding box center [1073, 343] width 75 height 33
click at [1053, 395] on button "Grey" at bounding box center [1066, 390] width 60 height 33
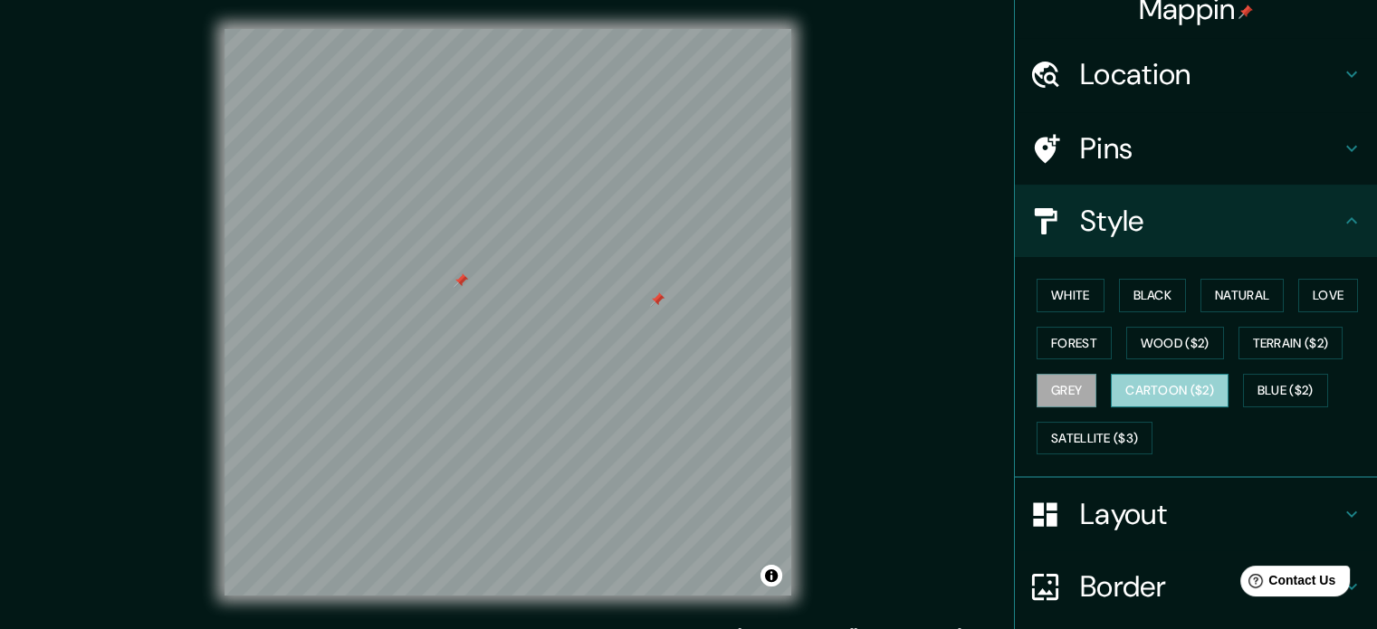
click at [1185, 383] on button "Cartoon ($2)" at bounding box center [1169, 390] width 118 height 33
click at [1258, 385] on button "Blue ($2)" at bounding box center [1285, 390] width 85 height 33
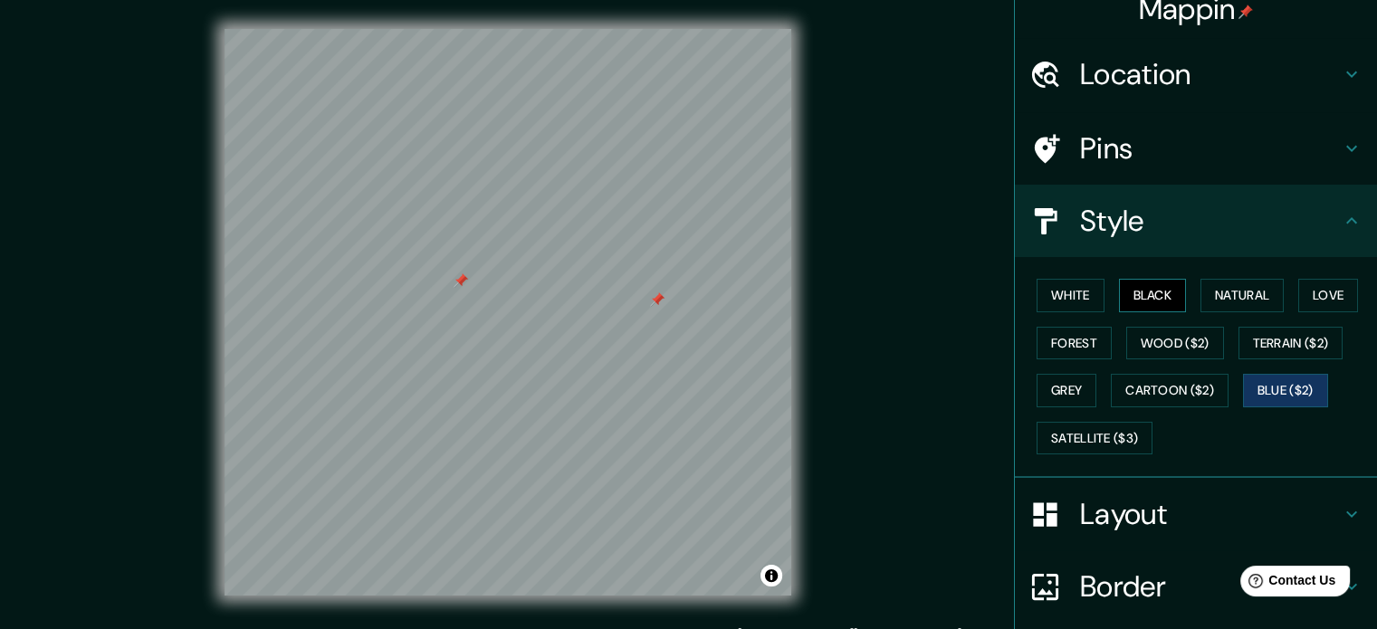
click at [1162, 303] on button "Black" at bounding box center [1153, 295] width 68 height 33
click at [1066, 307] on button "White" at bounding box center [1070, 295] width 68 height 33
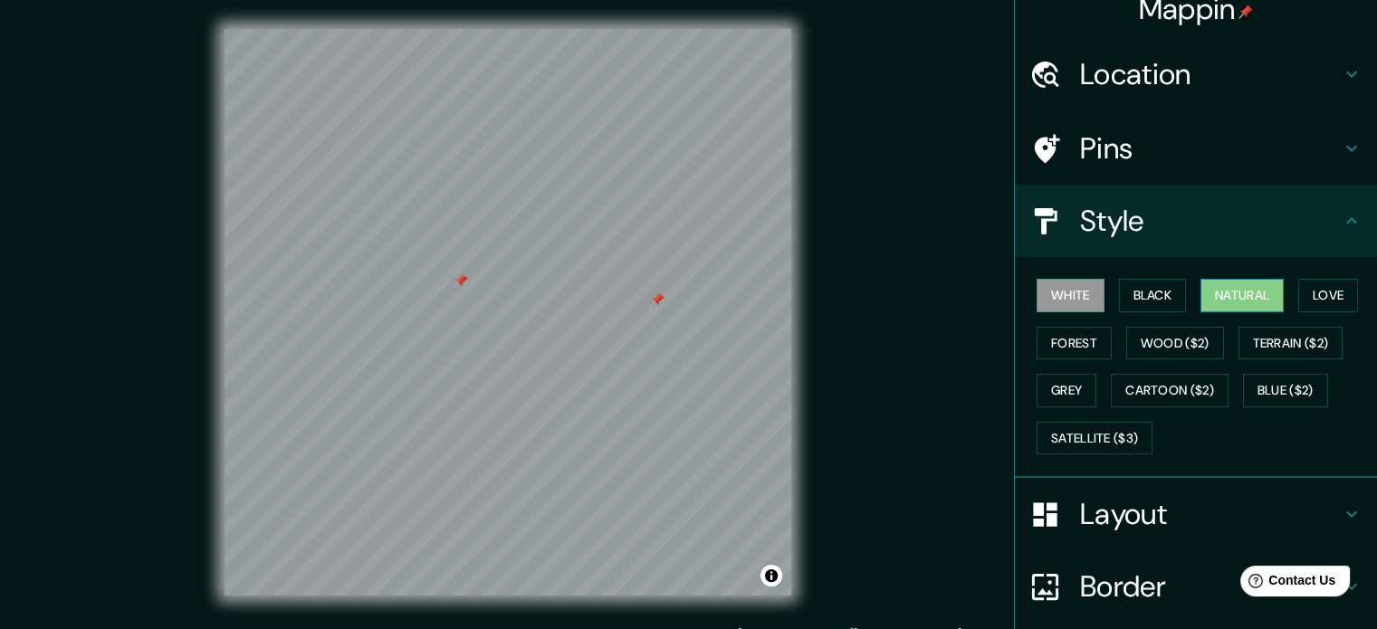
click at [1254, 301] on button "Natural" at bounding box center [1241, 295] width 83 height 33
click at [1061, 441] on button "Satellite ($3)" at bounding box center [1094, 438] width 116 height 33
click at [1075, 300] on button "White" at bounding box center [1070, 295] width 68 height 33
click at [1136, 300] on button "Black" at bounding box center [1153, 295] width 68 height 33
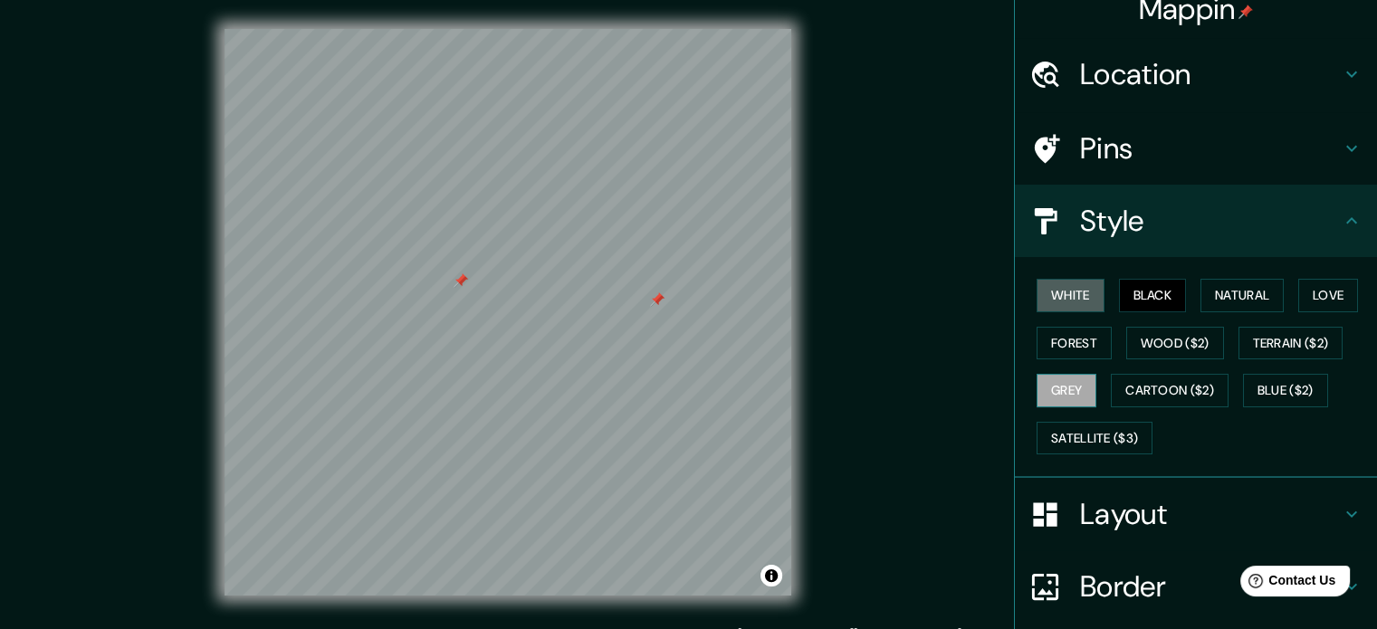
drag, startPoint x: 1045, startPoint y: 295, endPoint x: 1064, endPoint y: 382, distance: 88.9
click at [1046, 295] on button "White" at bounding box center [1070, 295] width 68 height 33
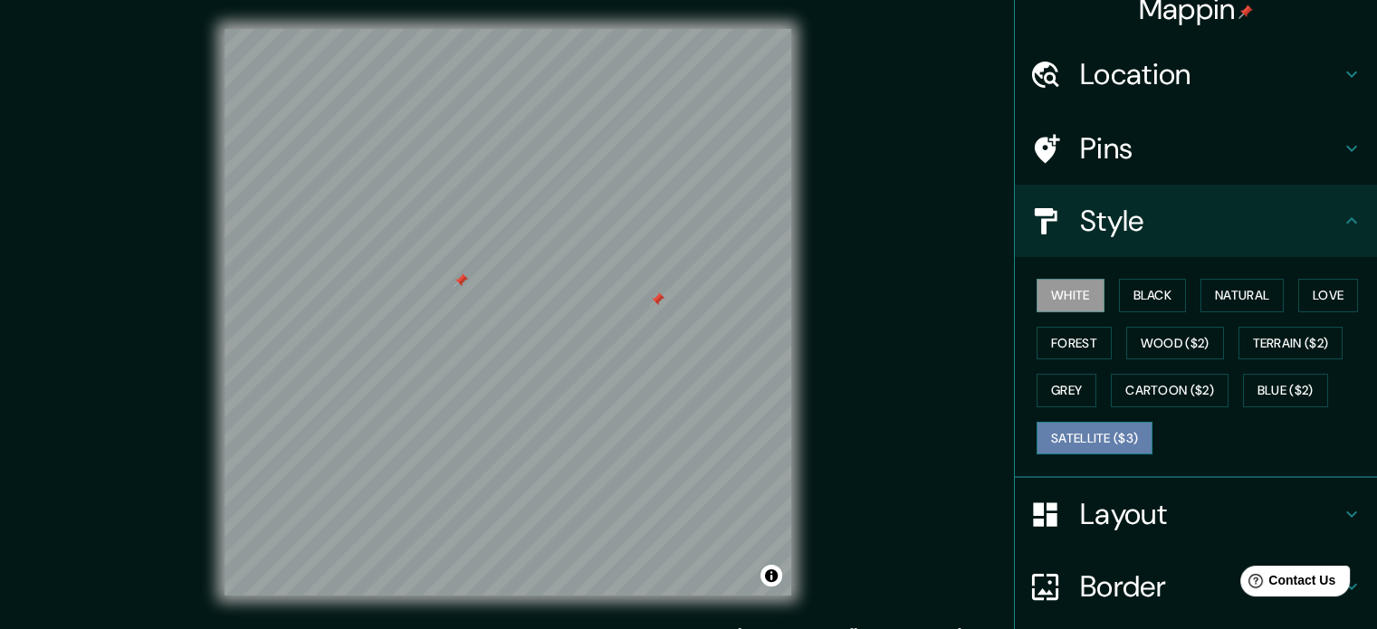
click at [1077, 427] on button "Satellite ($3)" at bounding box center [1094, 438] width 116 height 33
click at [853, 81] on div "© Mapbox © OpenStreetMap Improve this map © Maxar" at bounding box center [507, 312] width 1239 height 567
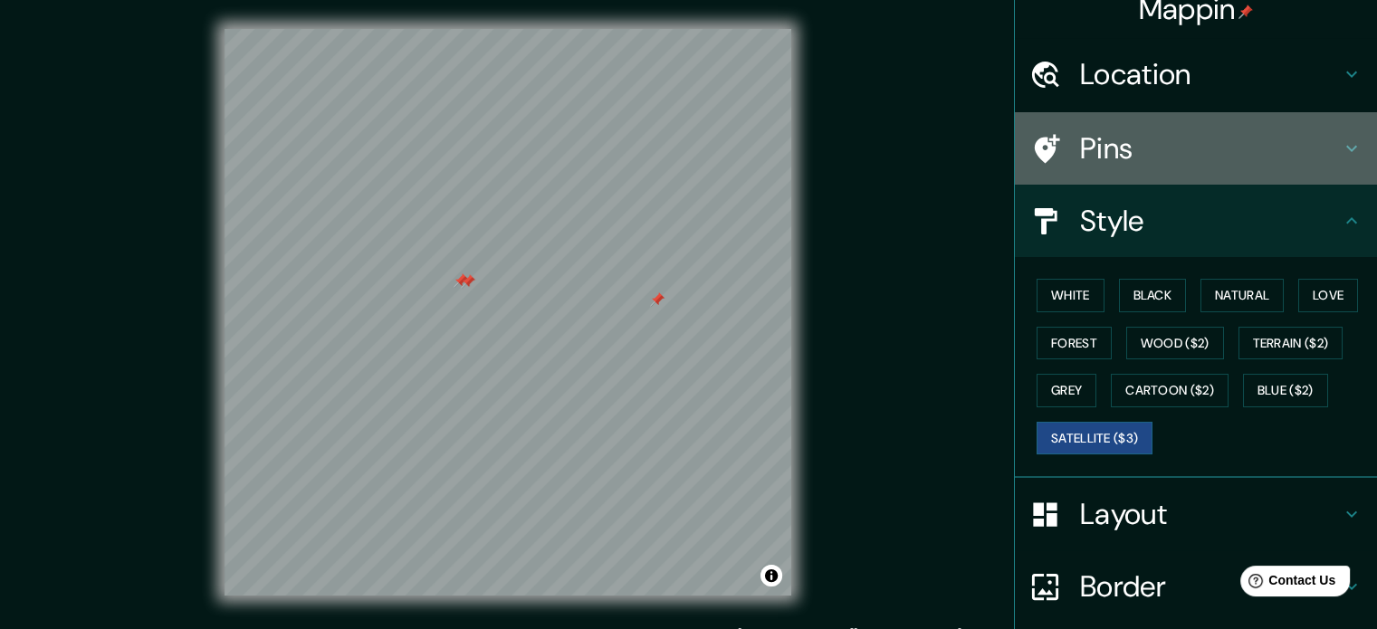
click at [1193, 148] on h4 "Pins" at bounding box center [1210, 148] width 261 height 36
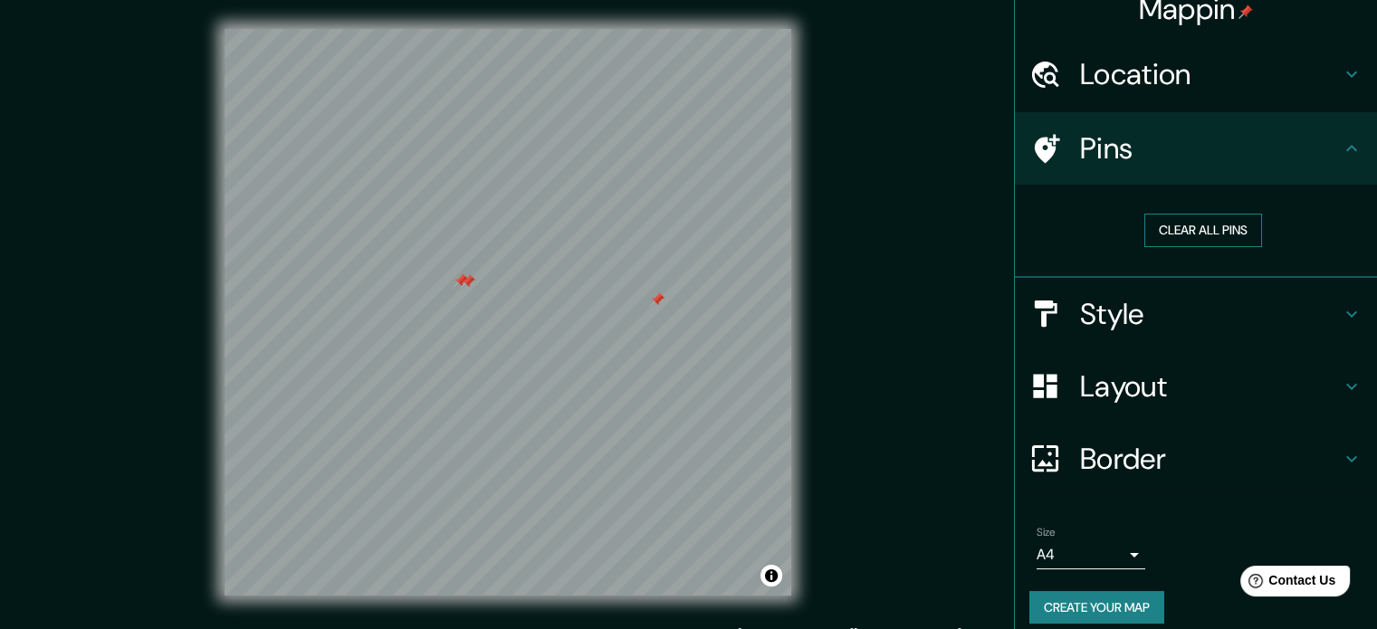
click at [1180, 220] on button "Clear all pins" at bounding box center [1203, 230] width 118 height 33
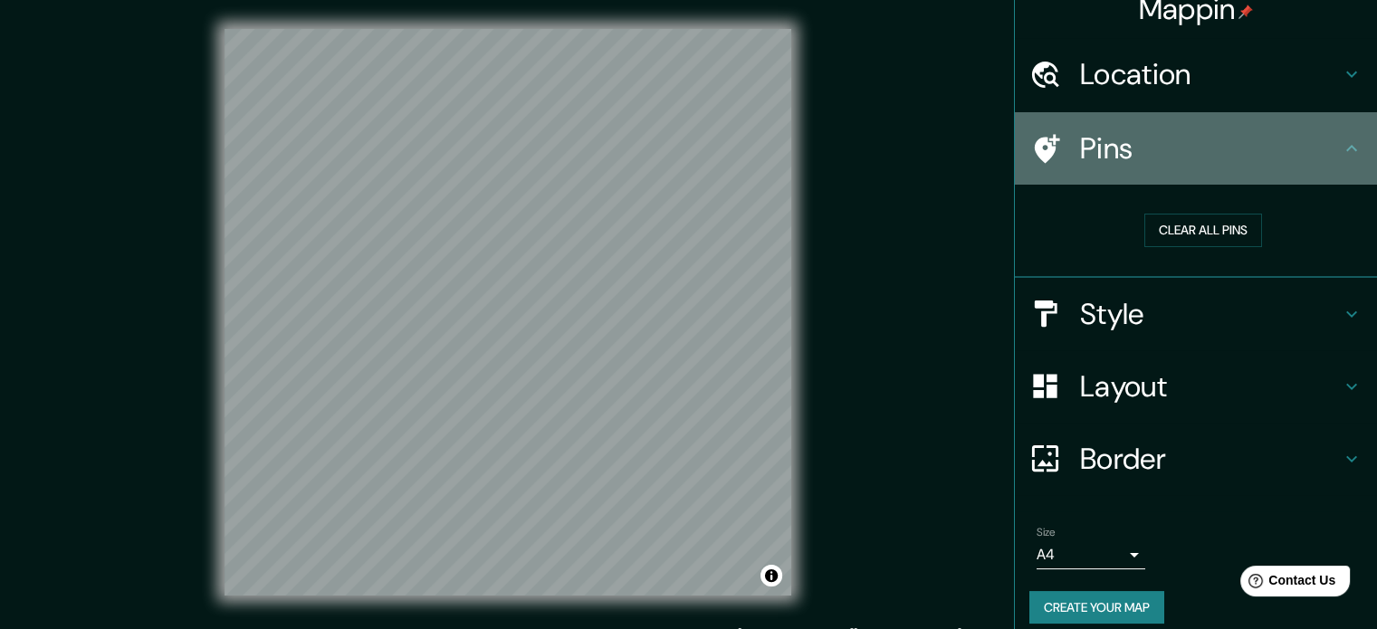
click at [1133, 150] on h4 "Pins" at bounding box center [1210, 148] width 261 height 36
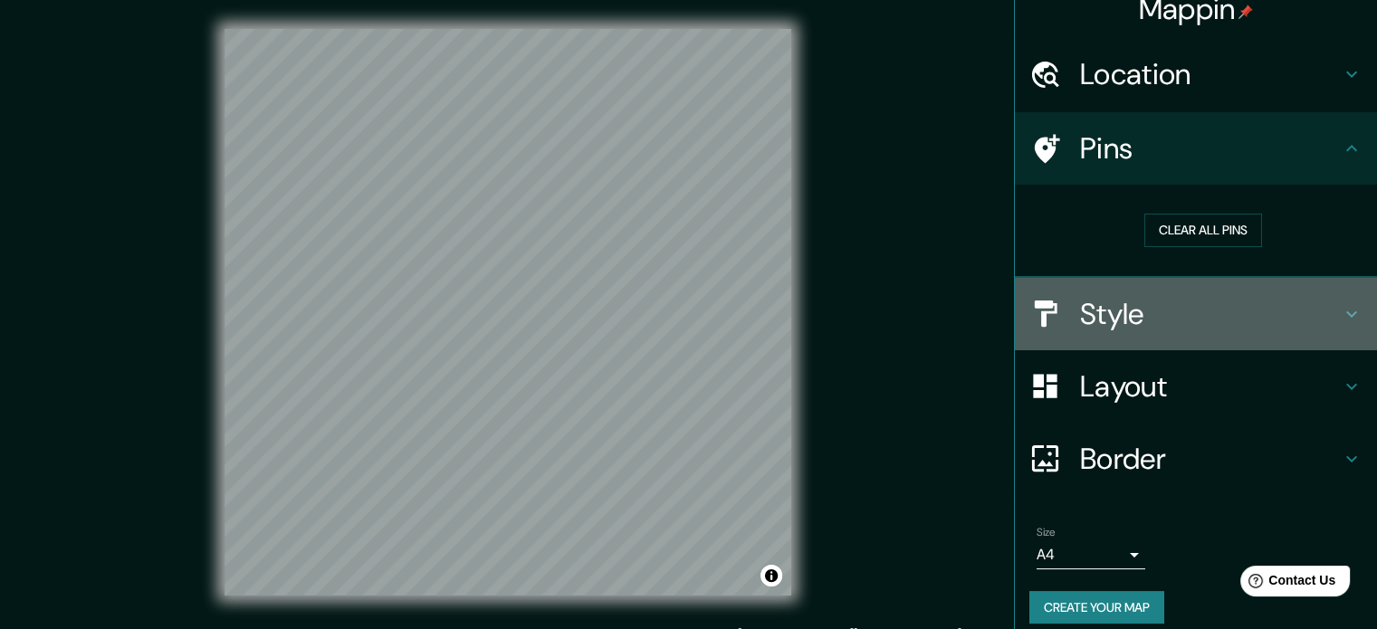
click at [1140, 323] on h4 "Style" at bounding box center [1210, 314] width 261 height 36
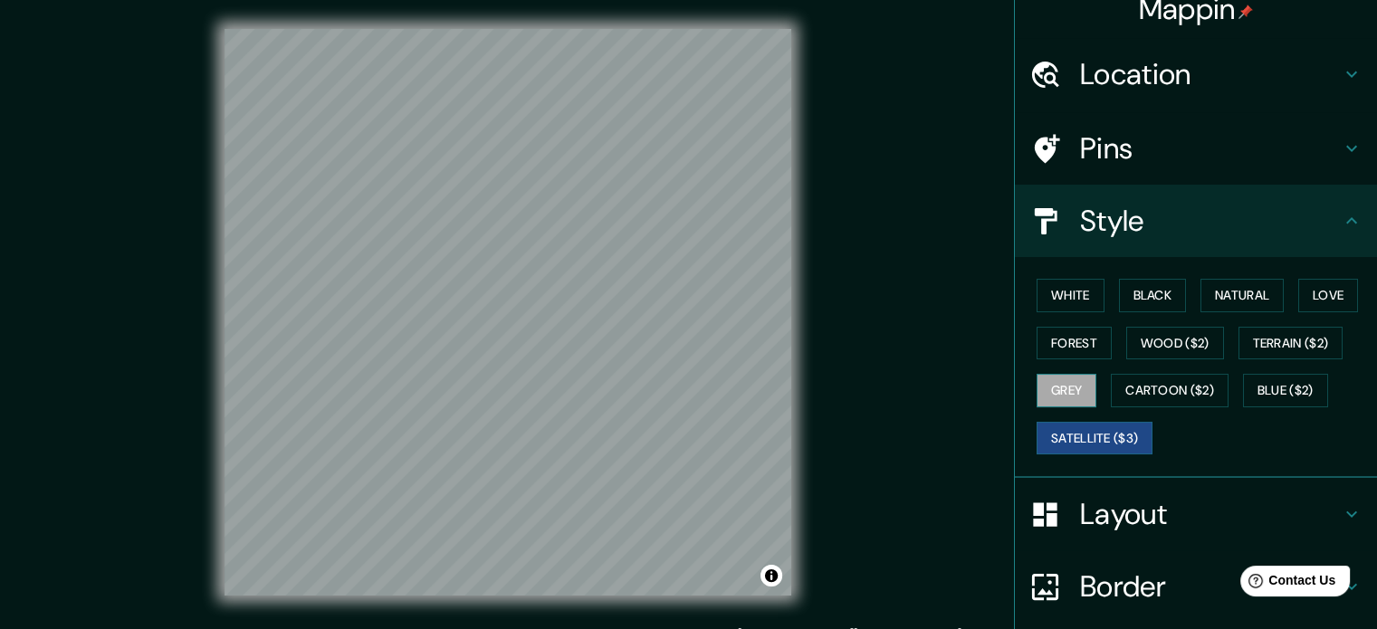
click at [1062, 390] on button "Grey" at bounding box center [1066, 390] width 60 height 33
click at [1038, 340] on button "Forest" at bounding box center [1073, 343] width 75 height 33
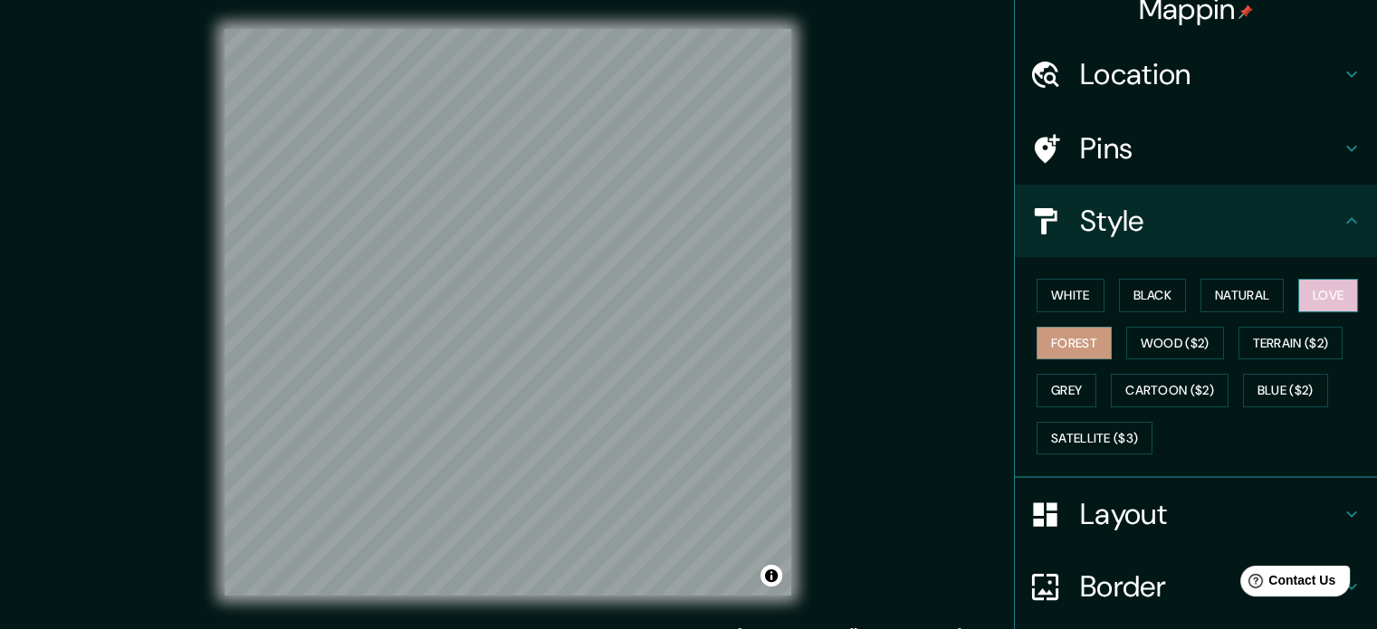
click at [1307, 300] on button "Love" at bounding box center [1328, 295] width 60 height 33
click at [1234, 302] on button "Natural" at bounding box center [1241, 295] width 83 height 33
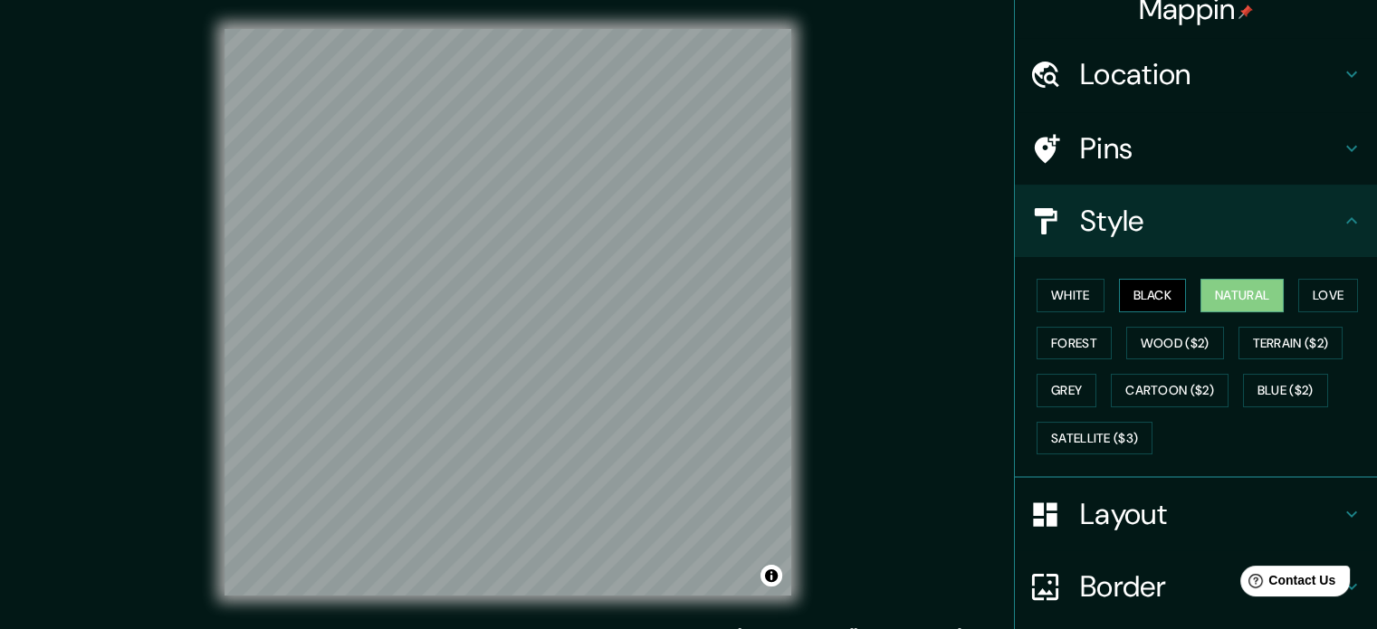
click at [1140, 301] on button "Black" at bounding box center [1153, 295] width 68 height 33
click at [1057, 296] on button "White" at bounding box center [1070, 295] width 68 height 33
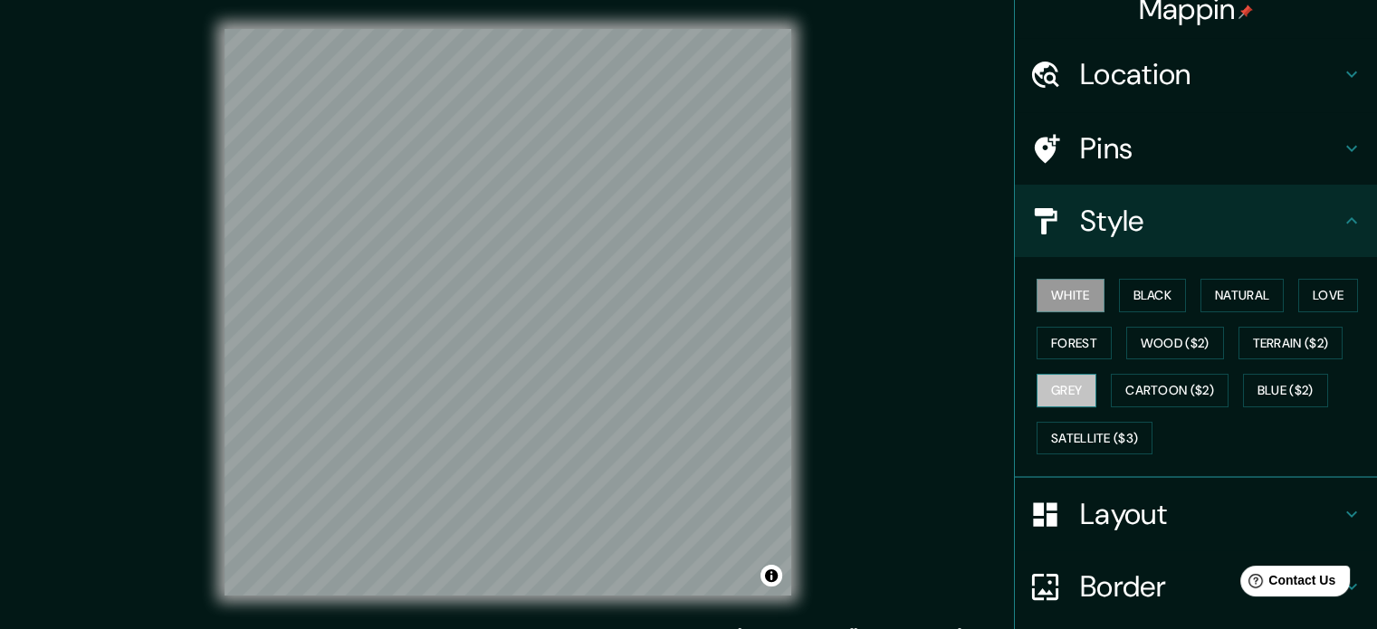
click at [1058, 386] on button "Grey" at bounding box center [1066, 390] width 60 height 33
click at [1119, 291] on button "Black" at bounding box center [1153, 295] width 68 height 33
click at [1064, 296] on button "White" at bounding box center [1070, 295] width 68 height 33
click at [1088, 338] on button "Forest" at bounding box center [1073, 343] width 75 height 33
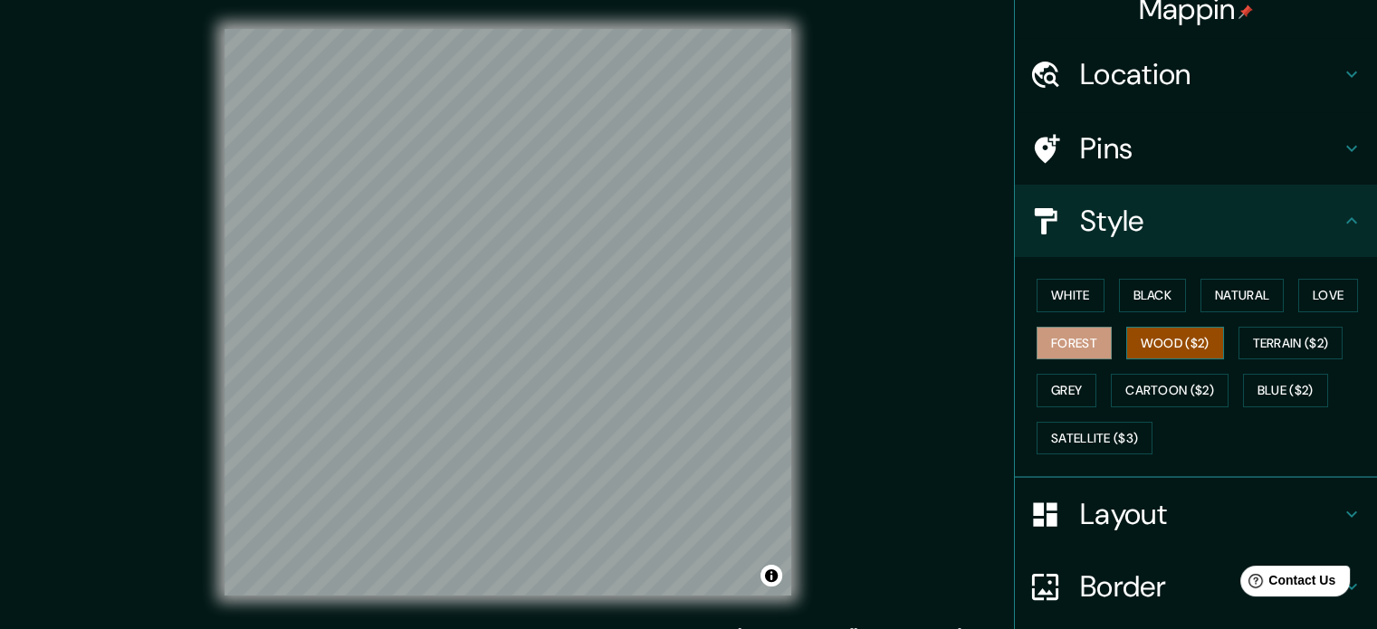
click at [1187, 339] on button "Wood ($2)" at bounding box center [1175, 343] width 98 height 33
click at [1296, 336] on button "Terrain ($2)" at bounding box center [1290, 343] width 105 height 33
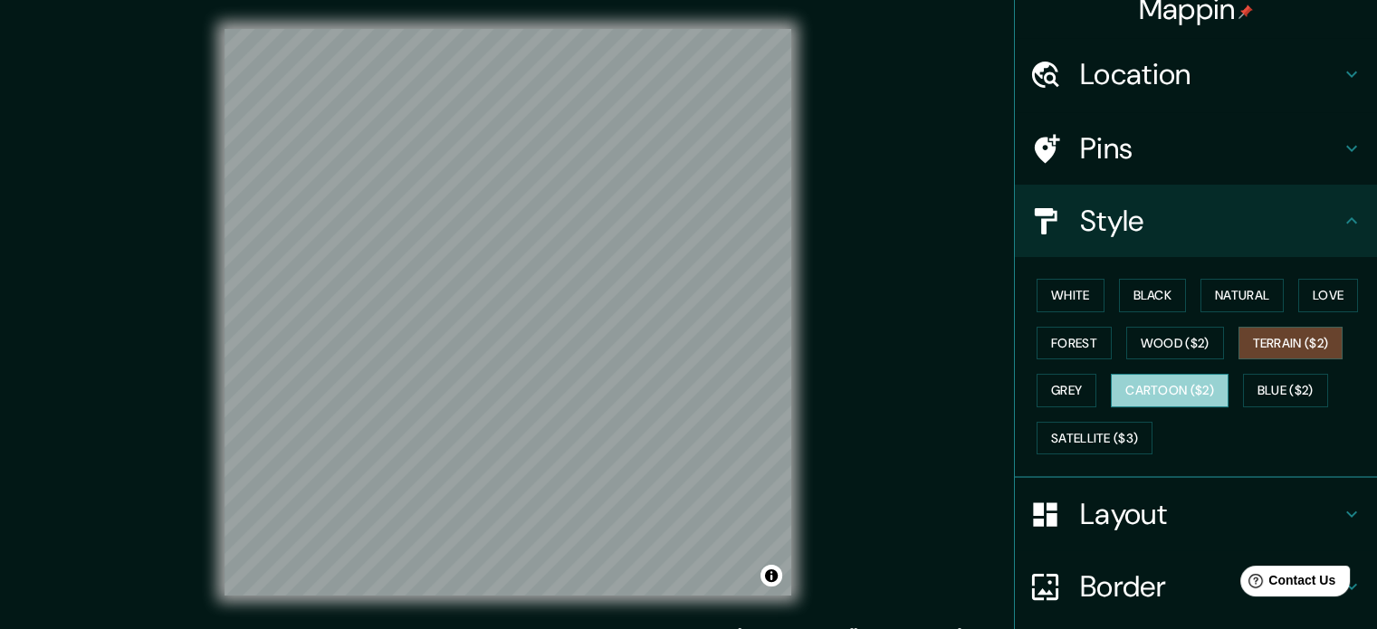
click at [1163, 391] on button "Cartoon ($2)" at bounding box center [1169, 390] width 118 height 33
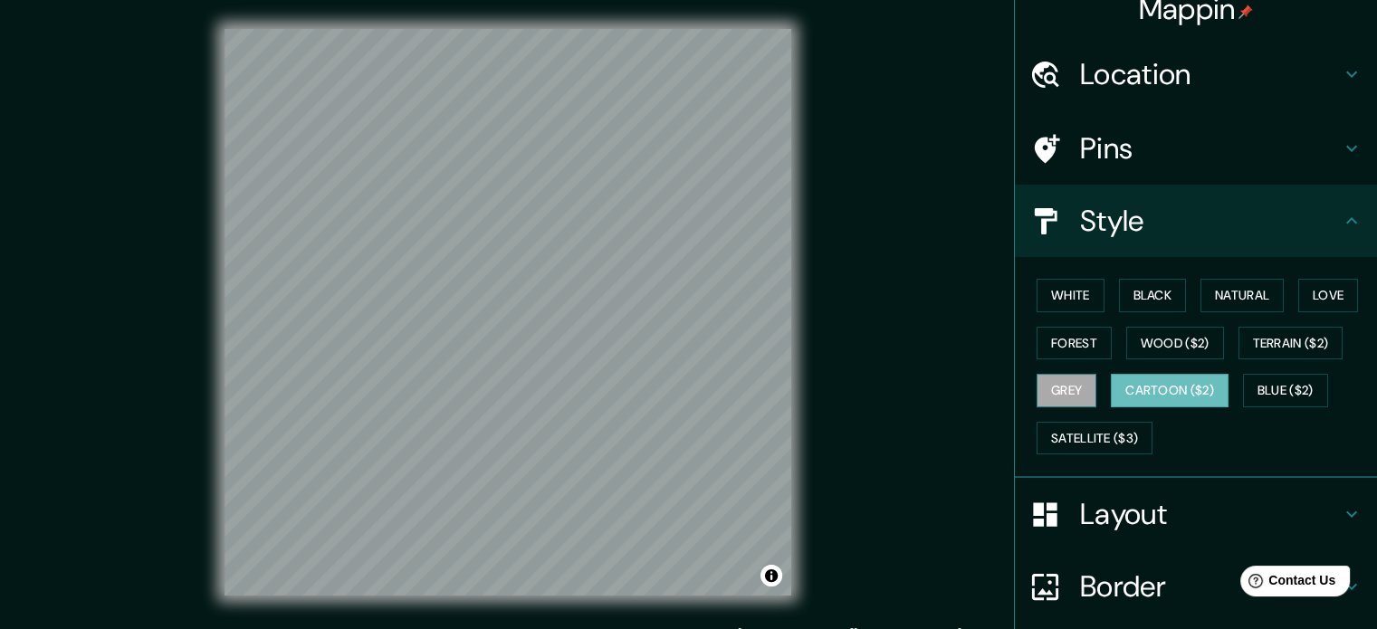
click at [1062, 390] on button "Grey" at bounding box center [1066, 390] width 60 height 33
click at [1062, 305] on button "White" at bounding box center [1070, 295] width 68 height 33
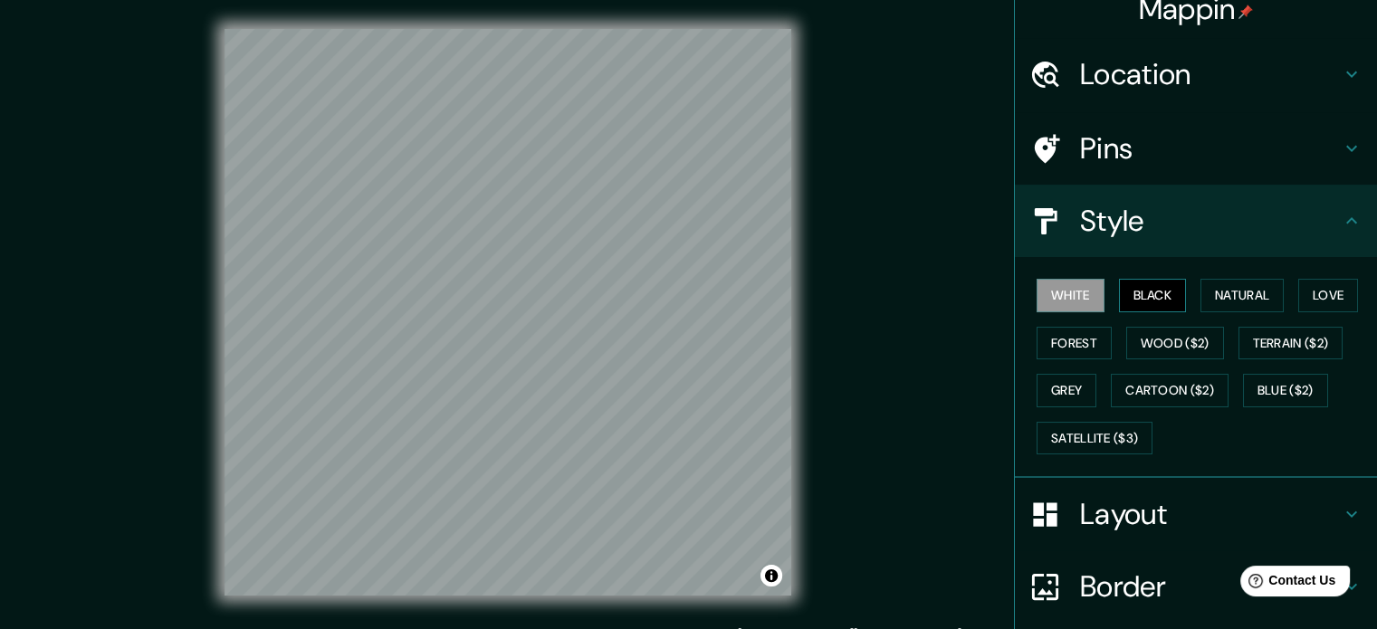
click at [1125, 286] on button "Black" at bounding box center [1153, 295] width 68 height 33
click at [1052, 343] on button "Forest" at bounding box center [1073, 343] width 75 height 33
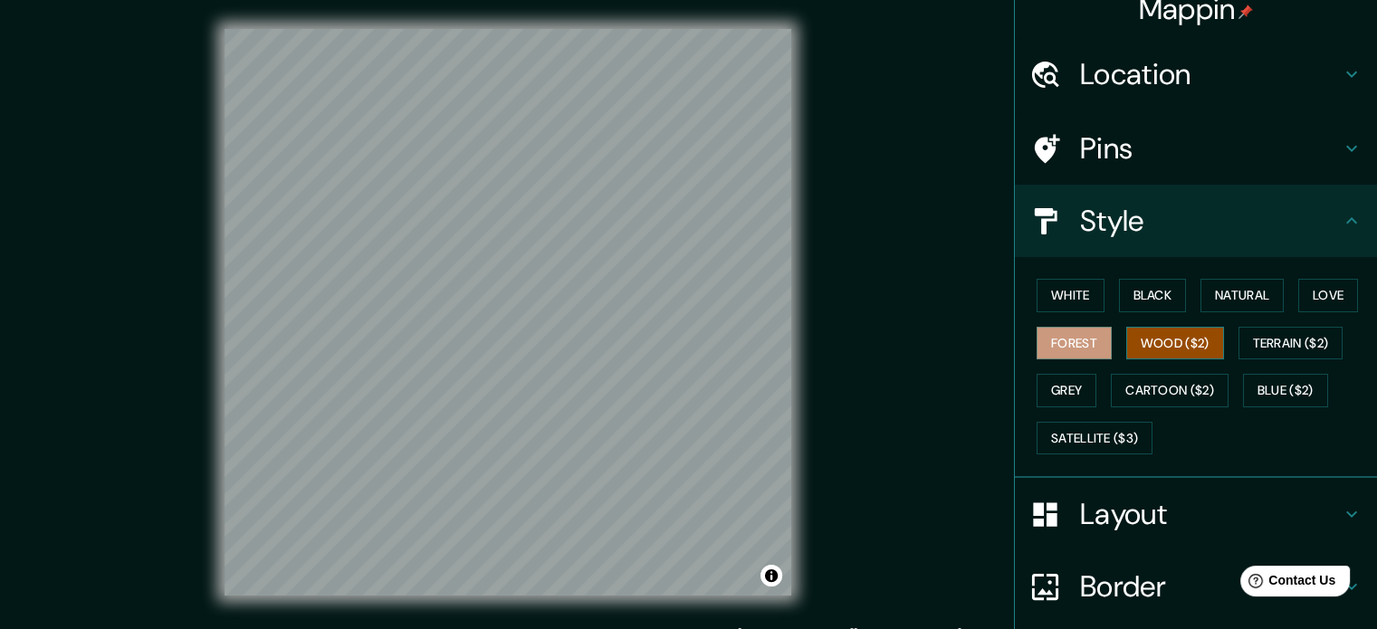
click at [1131, 340] on button "Wood ($2)" at bounding box center [1175, 343] width 98 height 33
click at [1056, 308] on button "White" at bounding box center [1070, 295] width 68 height 33
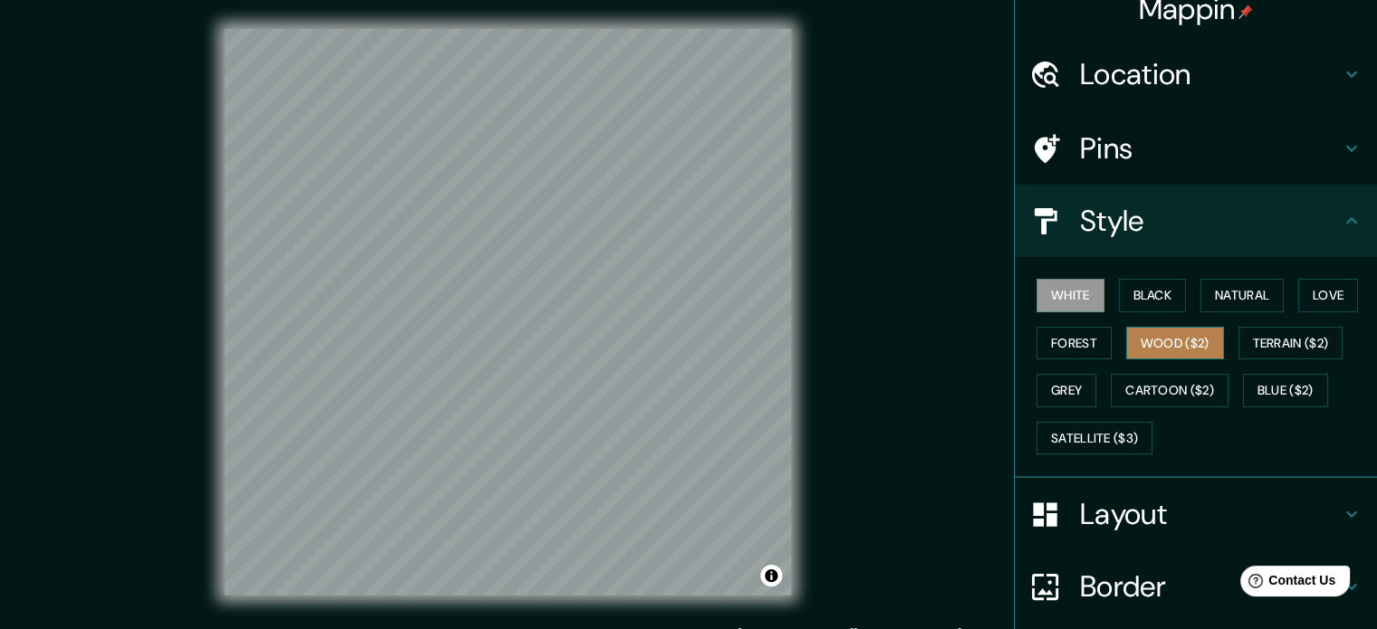
click at [1158, 345] on button "Wood ($2)" at bounding box center [1175, 343] width 98 height 33
click at [1148, 294] on button "Black" at bounding box center [1153, 295] width 68 height 33
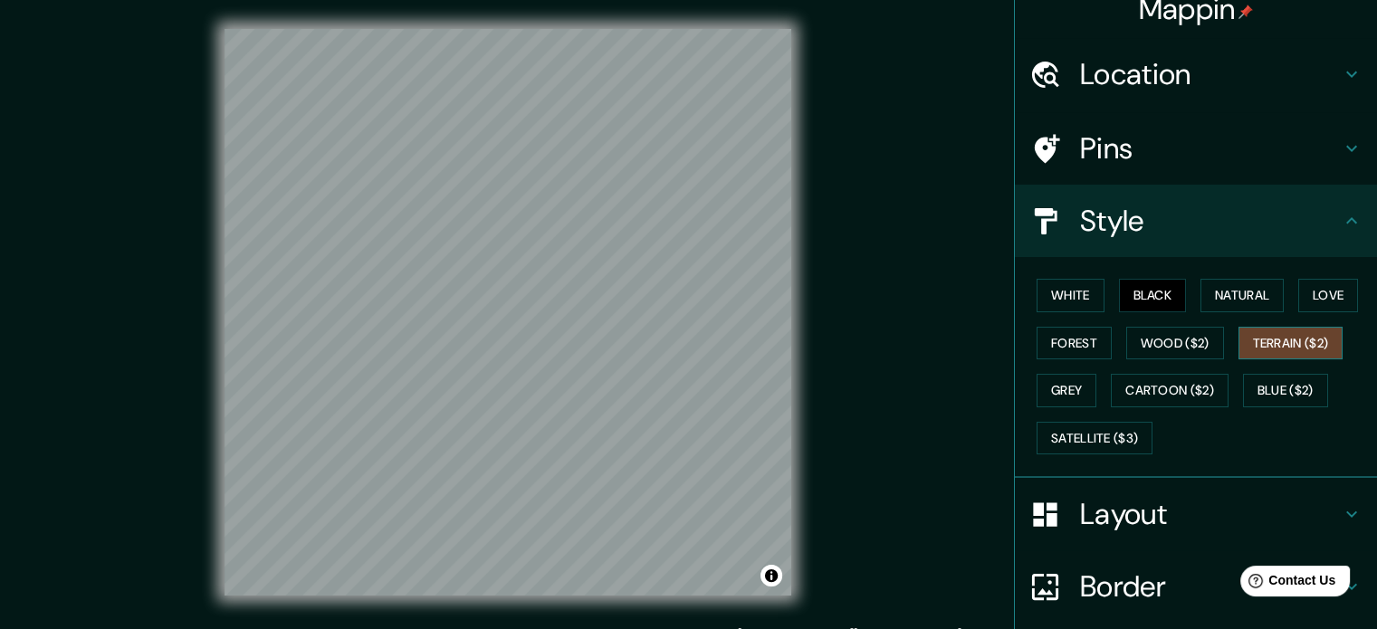
click at [1263, 339] on button "Terrain ($2)" at bounding box center [1290, 343] width 105 height 33
click at [1149, 391] on button "Cartoon ($2)" at bounding box center [1169, 390] width 118 height 33
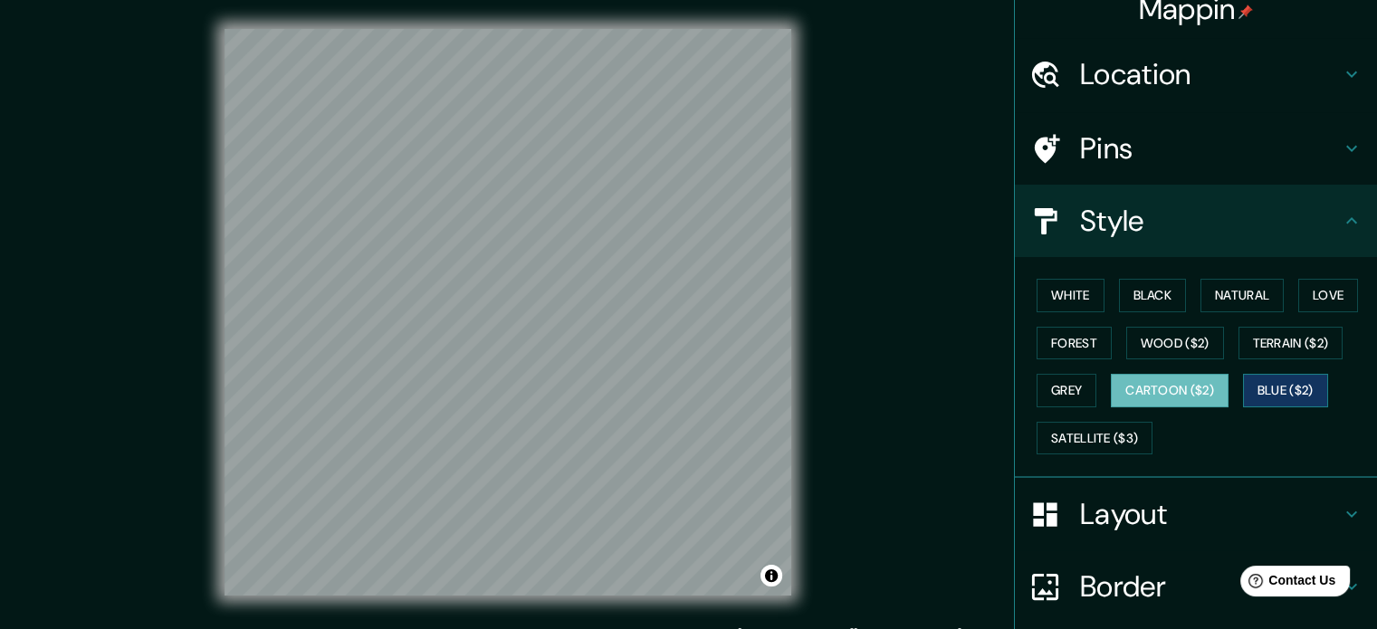
click at [1279, 379] on button "Blue ($2)" at bounding box center [1285, 390] width 85 height 33
click at [1079, 297] on button "White" at bounding box center [1070, 295] width 68 height 33
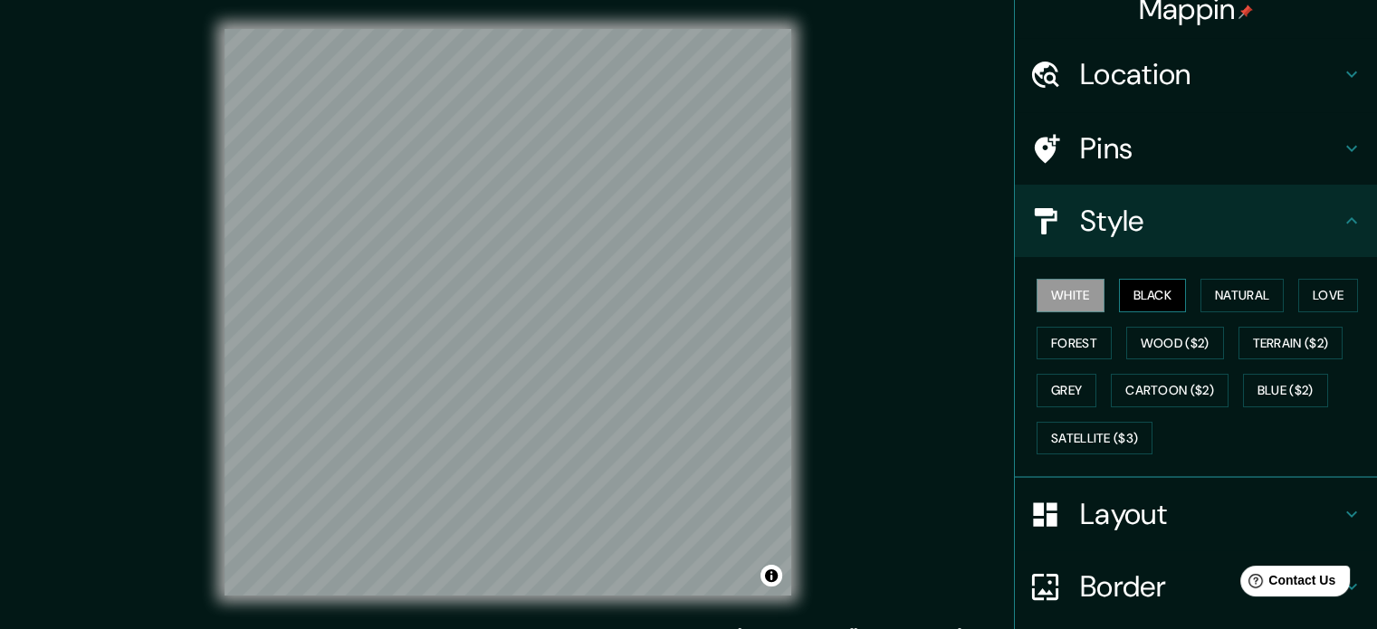
click at [1126, 289] on button "Black" at bounding box center [1153, 295] width 68 height 33
click at [1145, 336] on button "Wood ($2)" at bounding box center [1175, 343] width 98 height 33
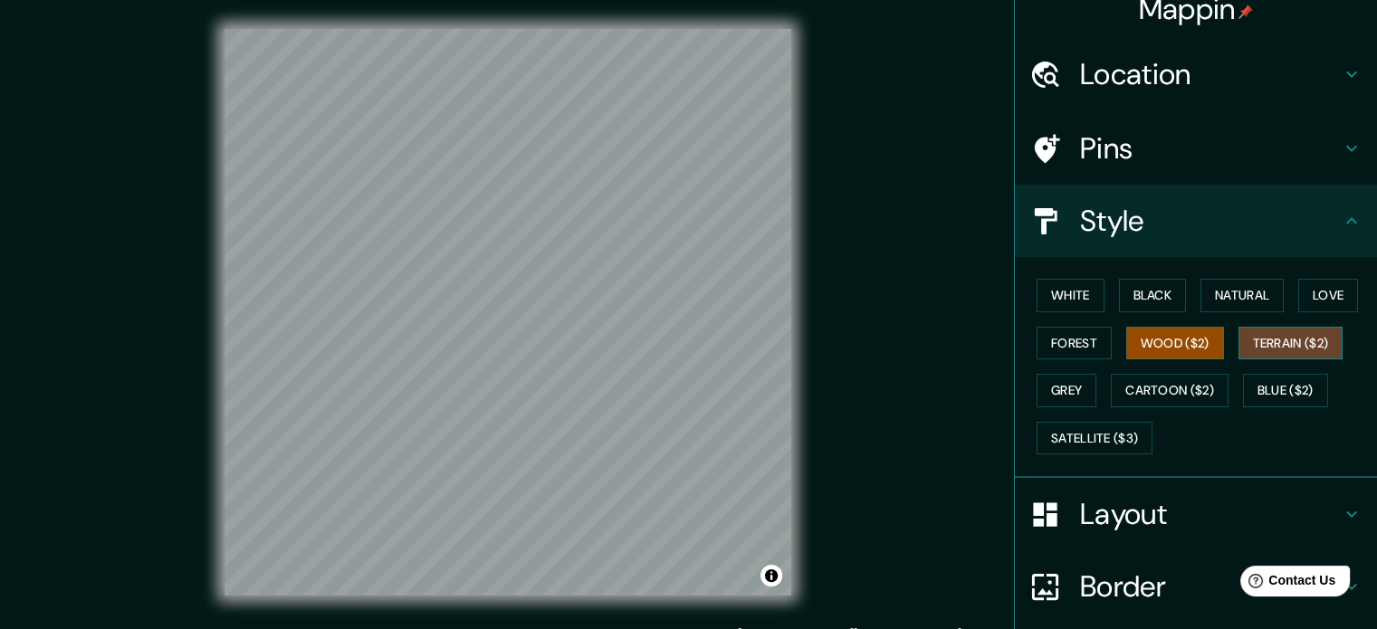
click at [1288, 343] on button "Terrain ($2)" at bounding box center [1290, 343] width 105 height 33
click at [1191, 338] on button "Wood ($2)" at bounding box center [1175, 343] width 98 height 33
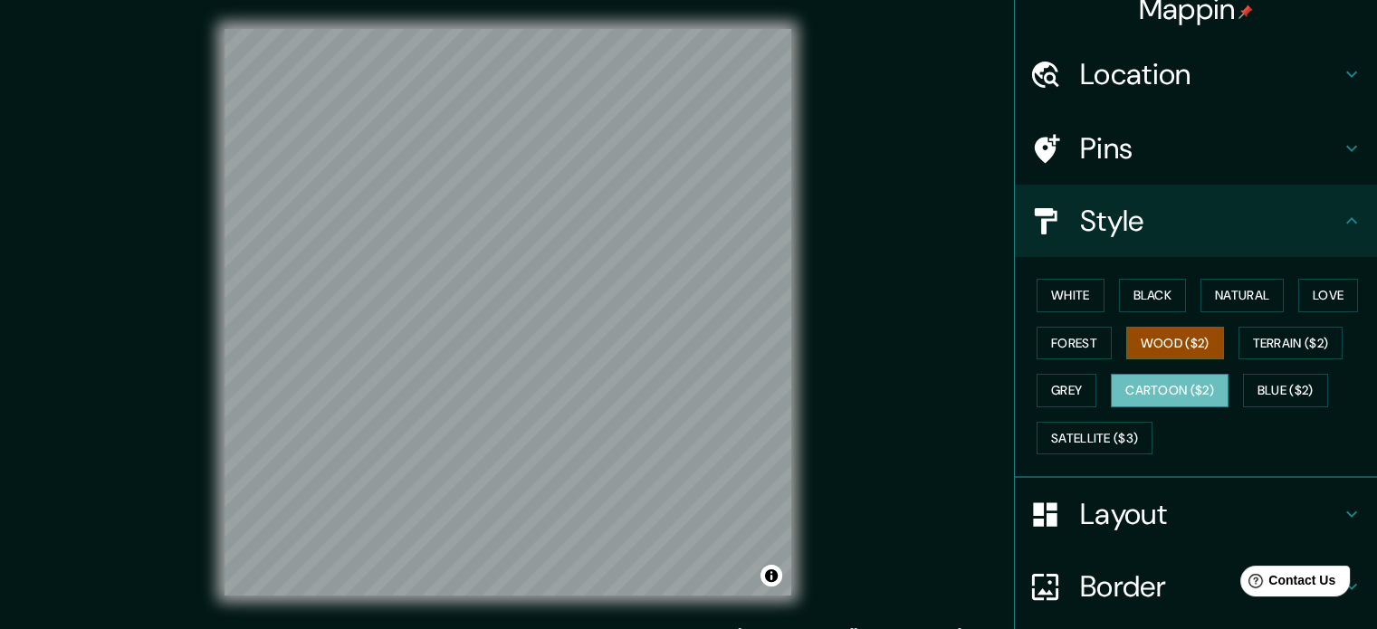
click at [1153, 386] on button "Cartoon ($2)" at bounding box center [1169, 390] width 118 height 33
click at [1157, 348] on button "Wood ($2)" at bounding box center [1175, 343] width 98 height 33
click at [1064, 333] on button "Forest" at bounding box center [1073, 343] width 75 height 33
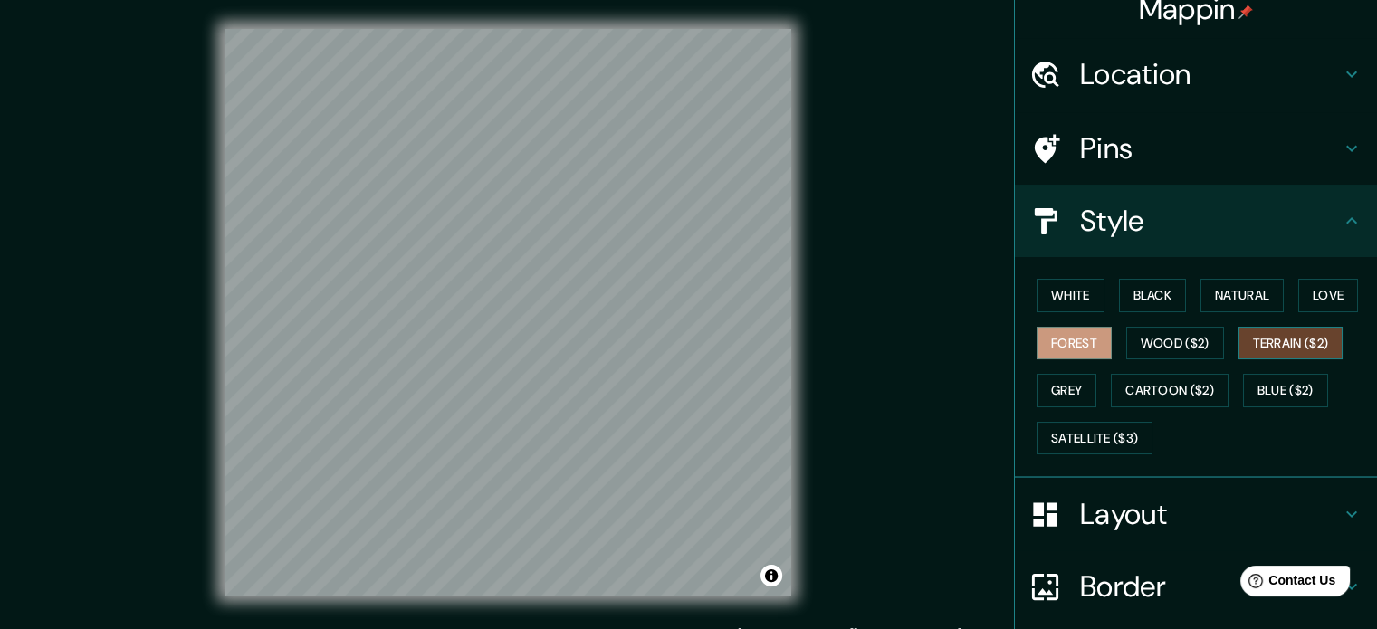
click at [1258, 344] on button "Terrain ($2)" at bounding box center [1290, 343] width 105 height 33
click at [1254, 380] on button "Blue ($2)" at bounding box center [1285, 390] width 85 height 33
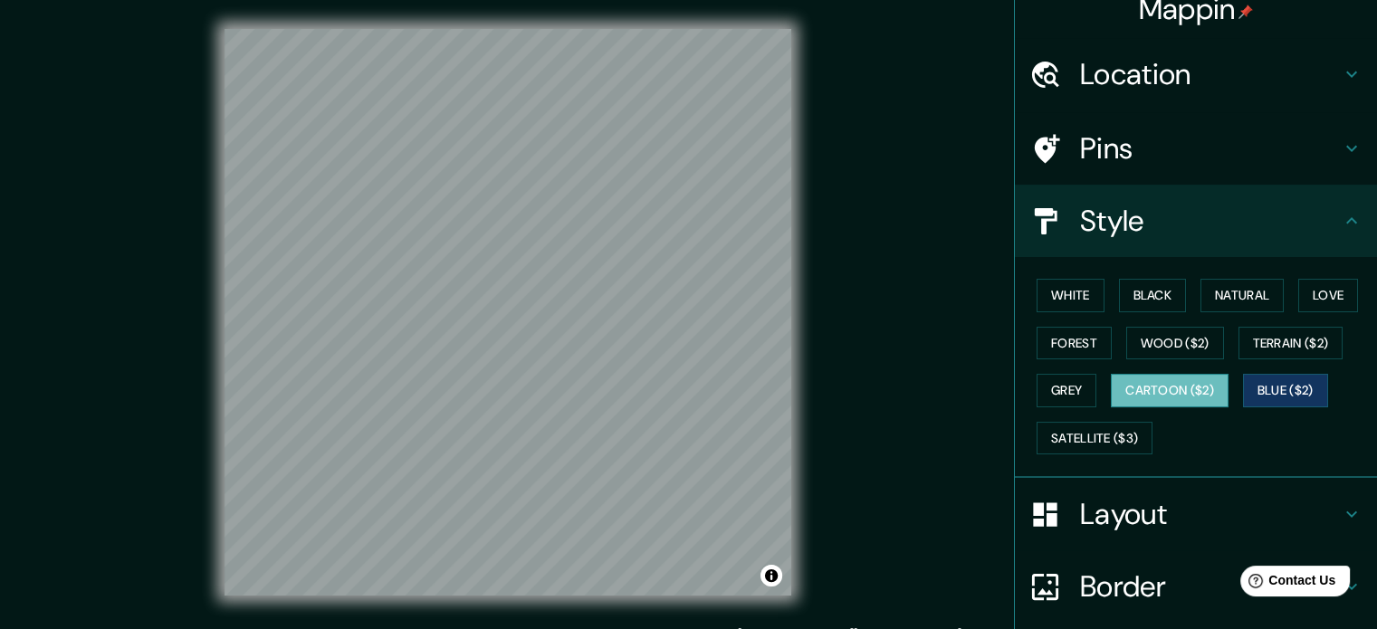
click at [1157, 386] on button "Cartoon ($2)" at bounding box center [1169, 390] width 118 height 33
click at [1043, 430] on button "Satellite ($3)" at bounding box center [1094, 438] width 116 height 33
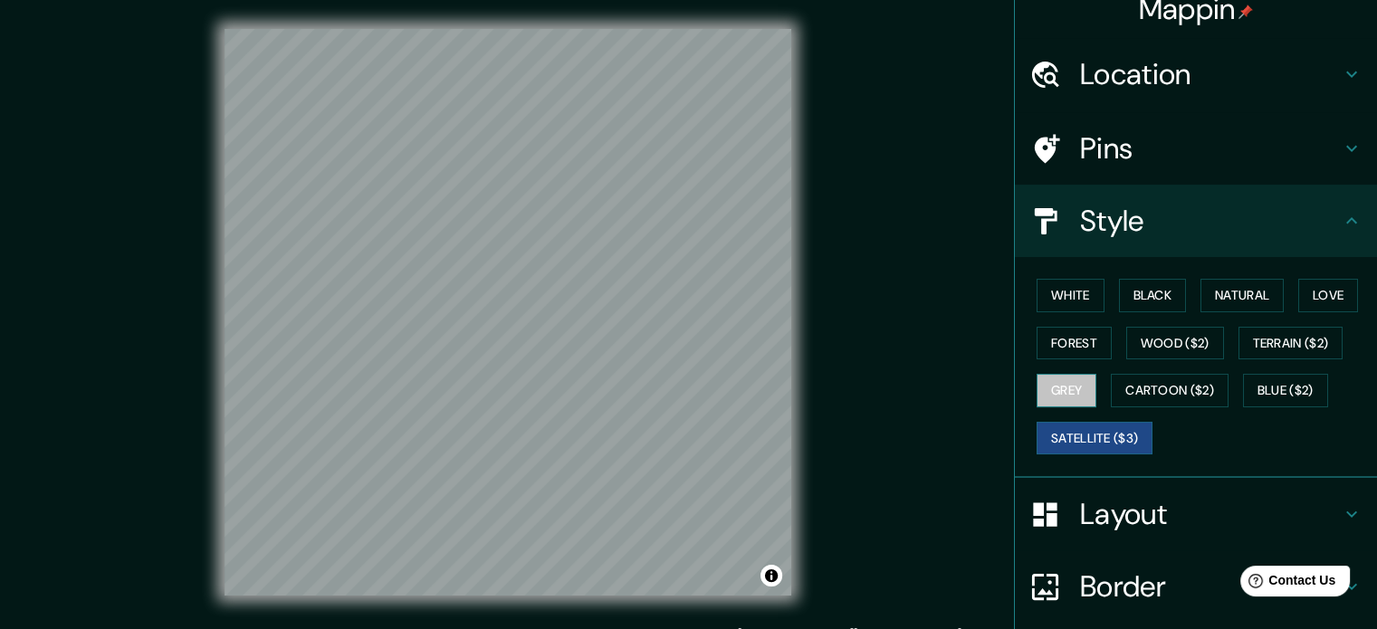
click at [1054, 387] on button "Grey" at bounding box center [1066, 390] width 60 height 33
click at [1143, 305] on button "Black" at bounding box center [1153, 295] width 68 height 33
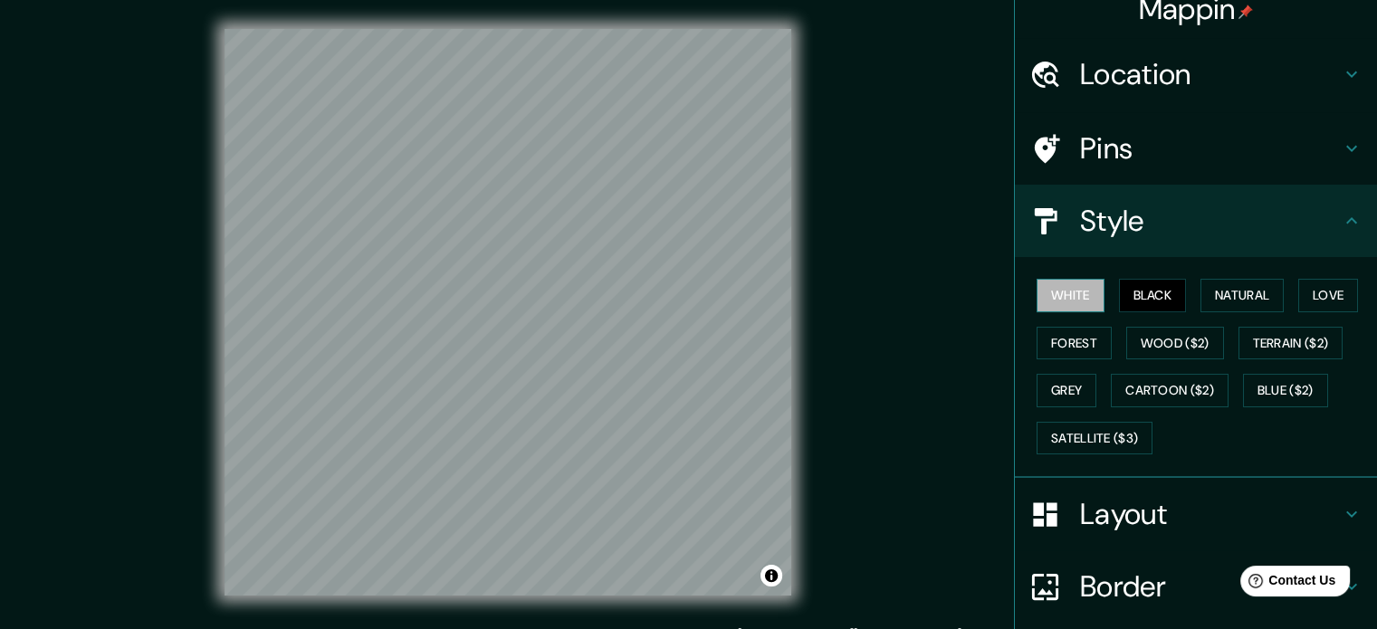
click at [1058, 297] on button "White" at bounding box center [1070, 295] width 68 height 33
click at [1260, 290] on button "Natural" at bounding box center [1241, 295] width 83 height 33
click at [1281, 291] on div "White Black Natural Love Forest Wood ($2) Terrain ($2) Grey Cartoon ($2) Blue (…" at bounding box center [1203, 366] width 348 height 190
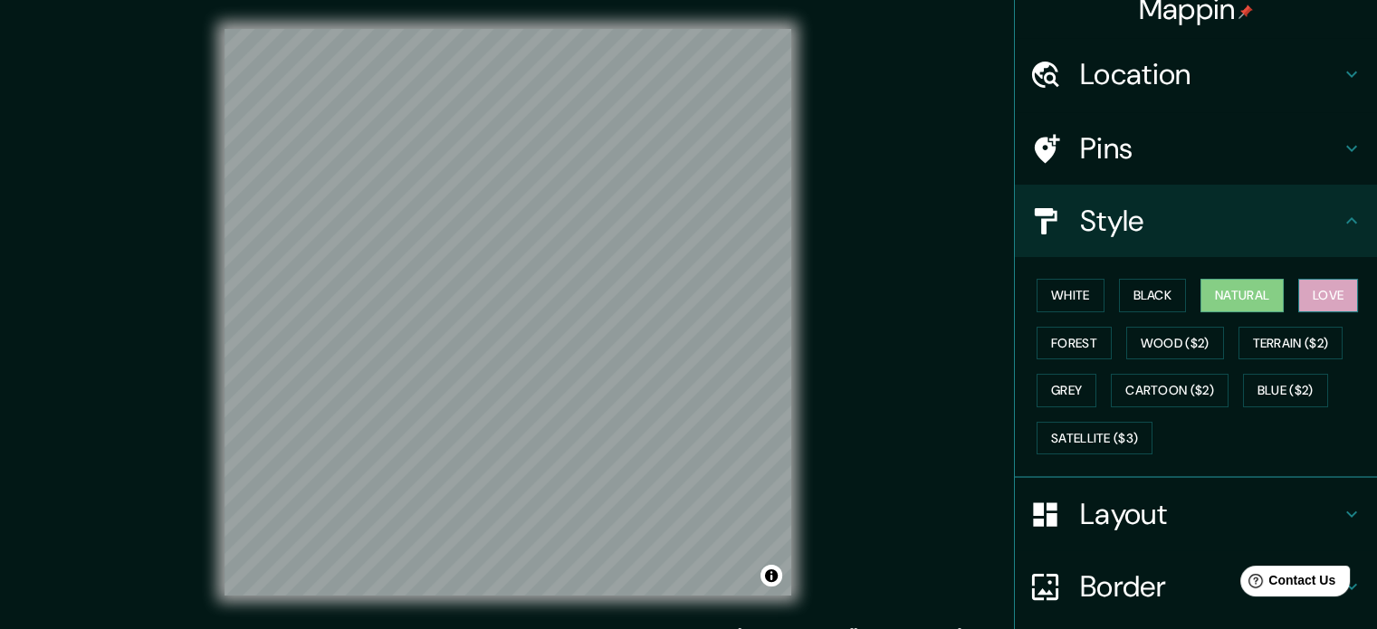
click at [1304, 292] on button "Love" at bounding box center [1328, 295] width 60 height 33
click at [1149, 384] on button "Cartoon ($2)" at bounding box center [1169, 390] width 118 height 33
